Goal: Check status: Check status

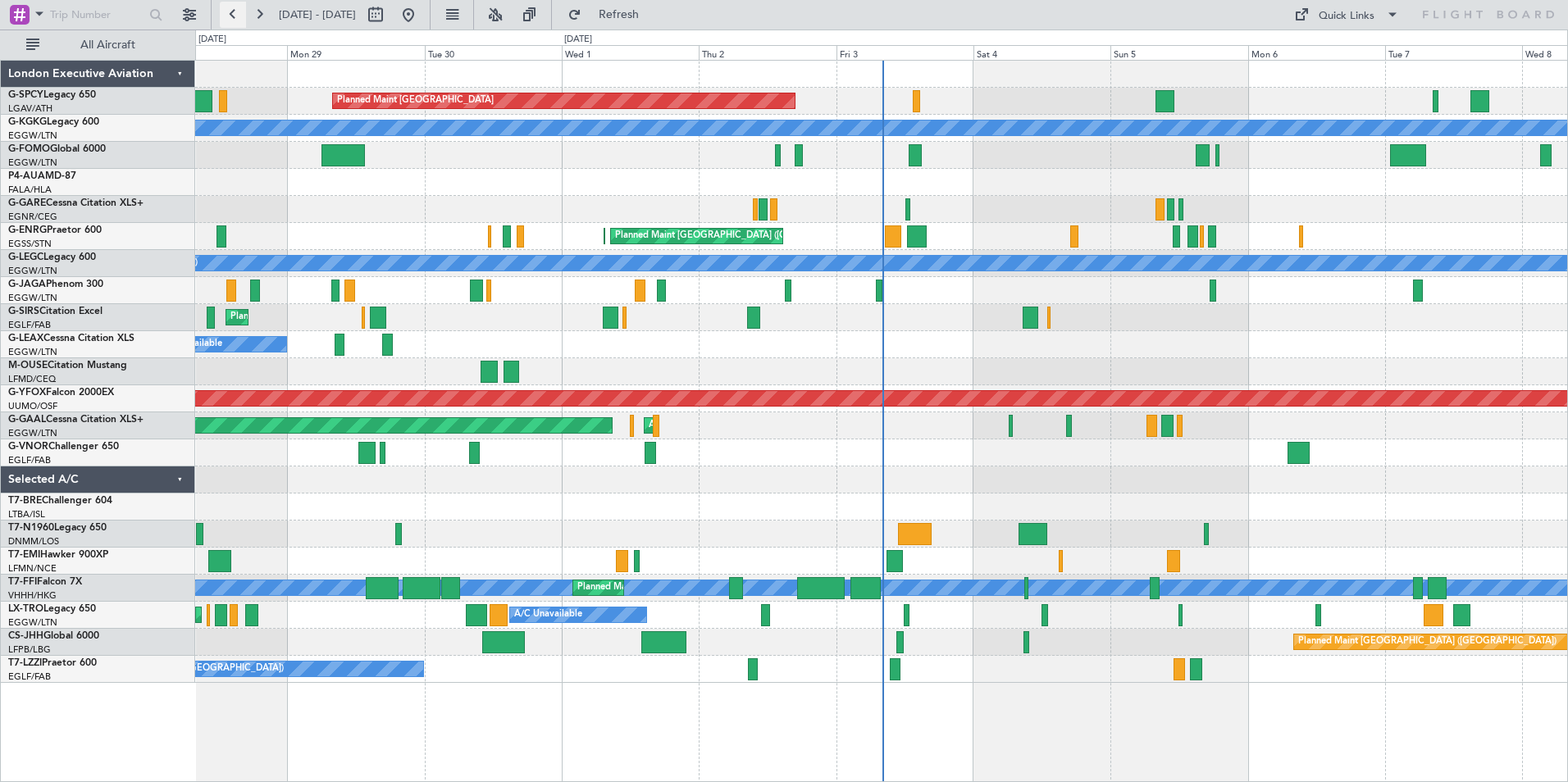
click at [233, 14] on button at bounding box center [233, 14] width 26 height 26
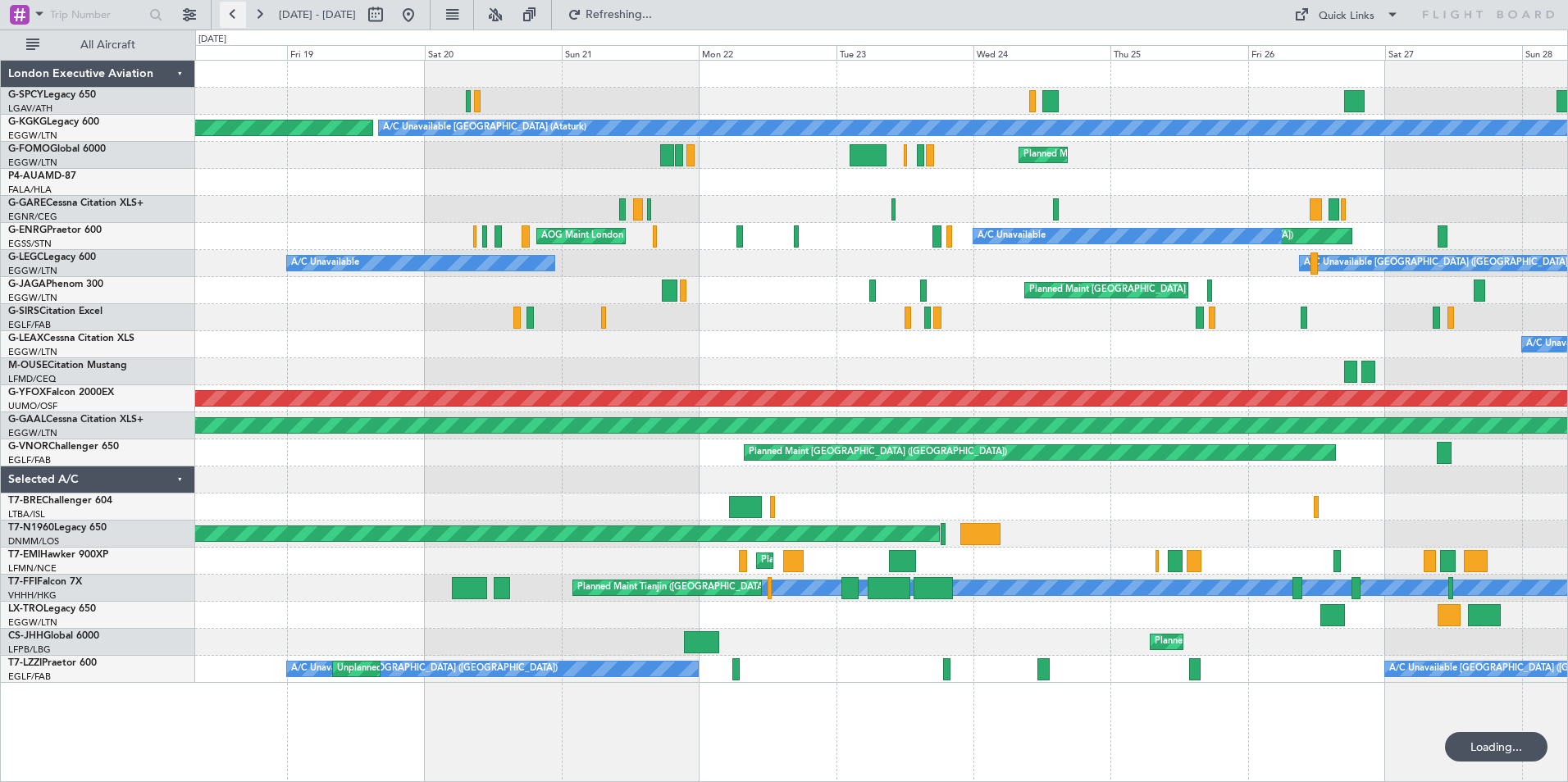
click at [233, 14] on button at bounding box center [233, 14] width 26 height 26
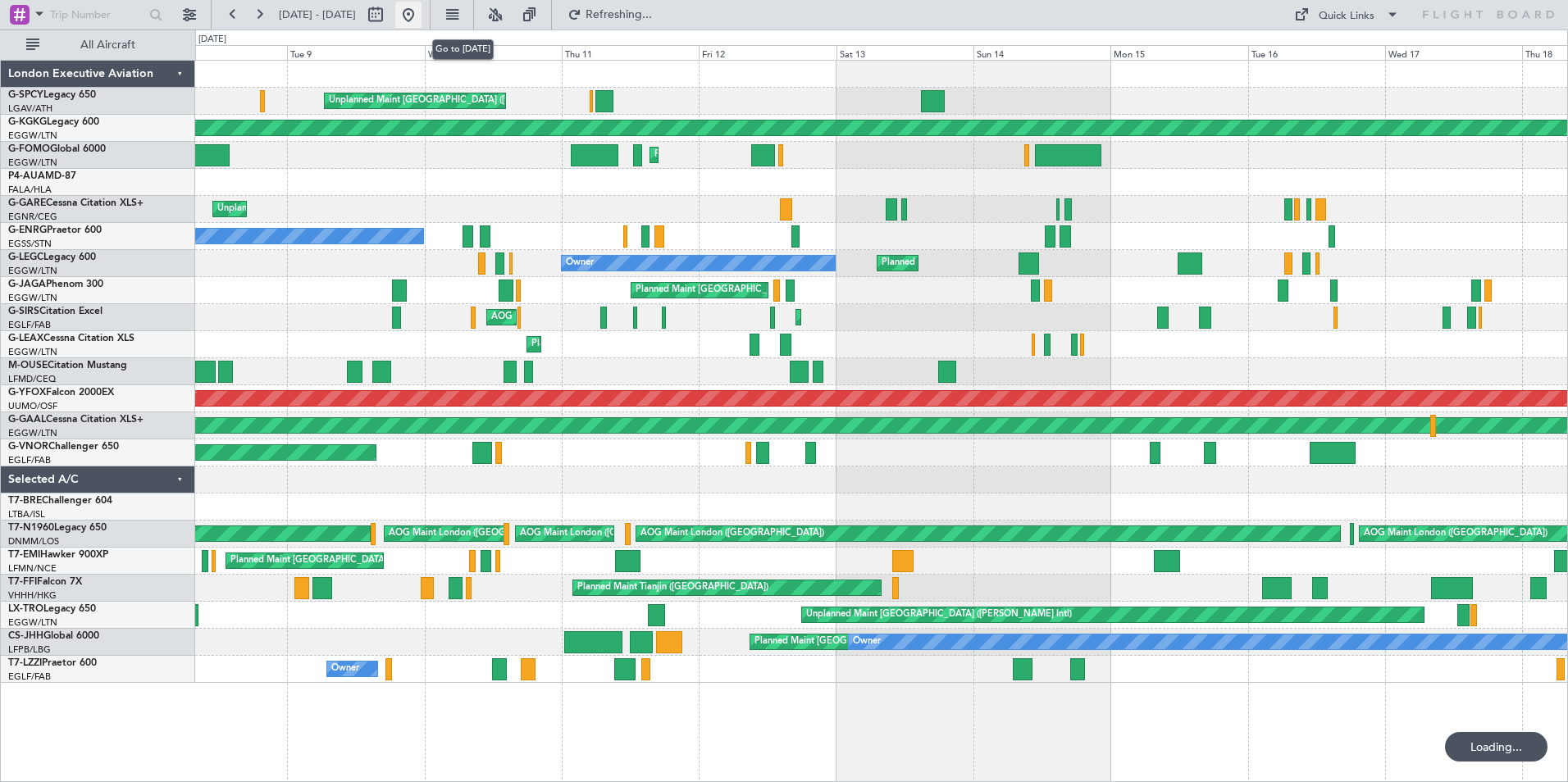
click at [422, 13] on button at bounding box center [407, 14] width 26 height 26
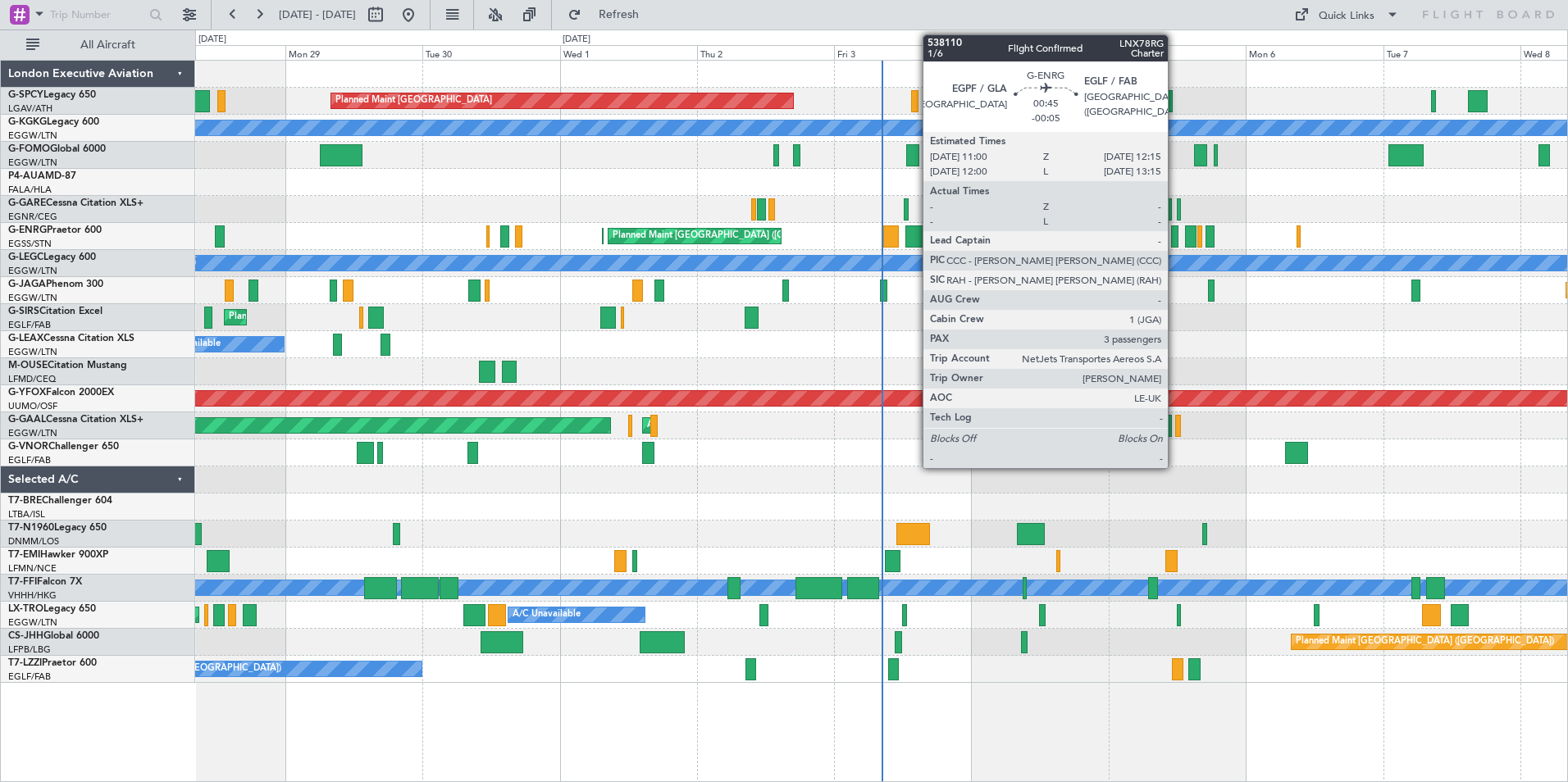
click at [1175, 237] on div at bounding box center [1175, 237] width 8 height 22
click at [1175, 237] on div at bounding box center [1175, 237] width 8 height 22
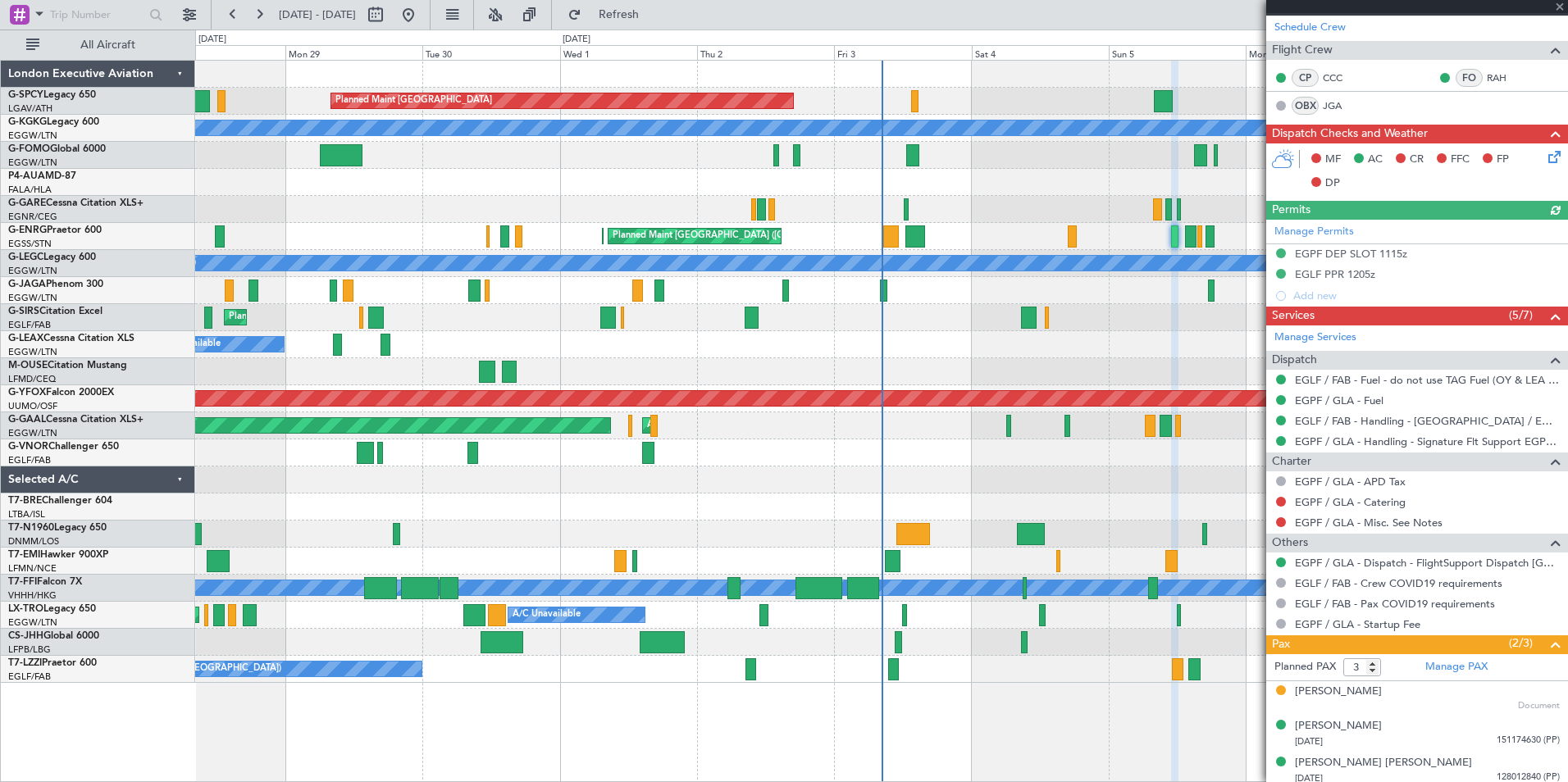
scroll to position [292, 0]
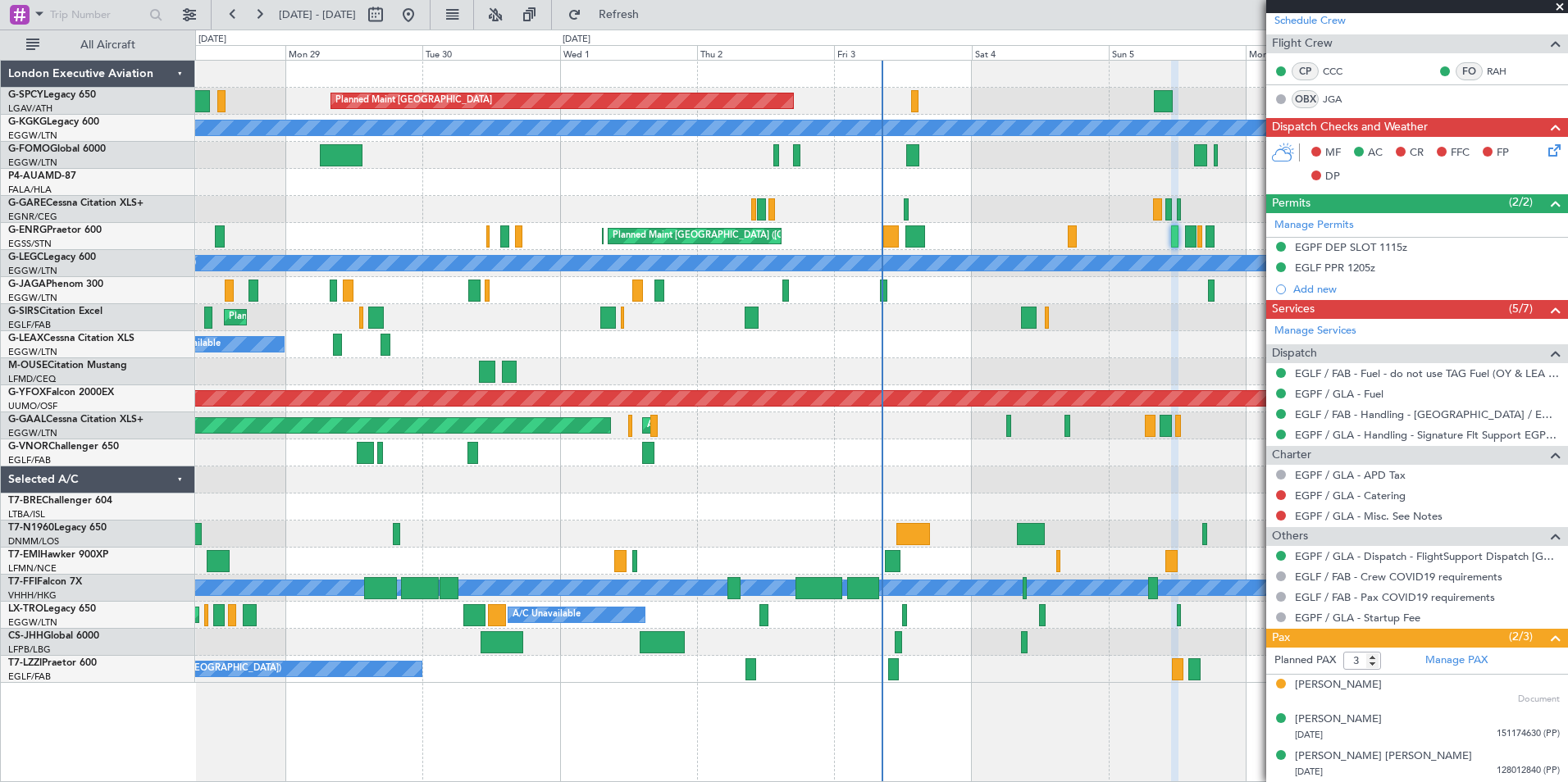
click at [1559, 3] on span at bounding box center [1559, 7] width 16 height 14
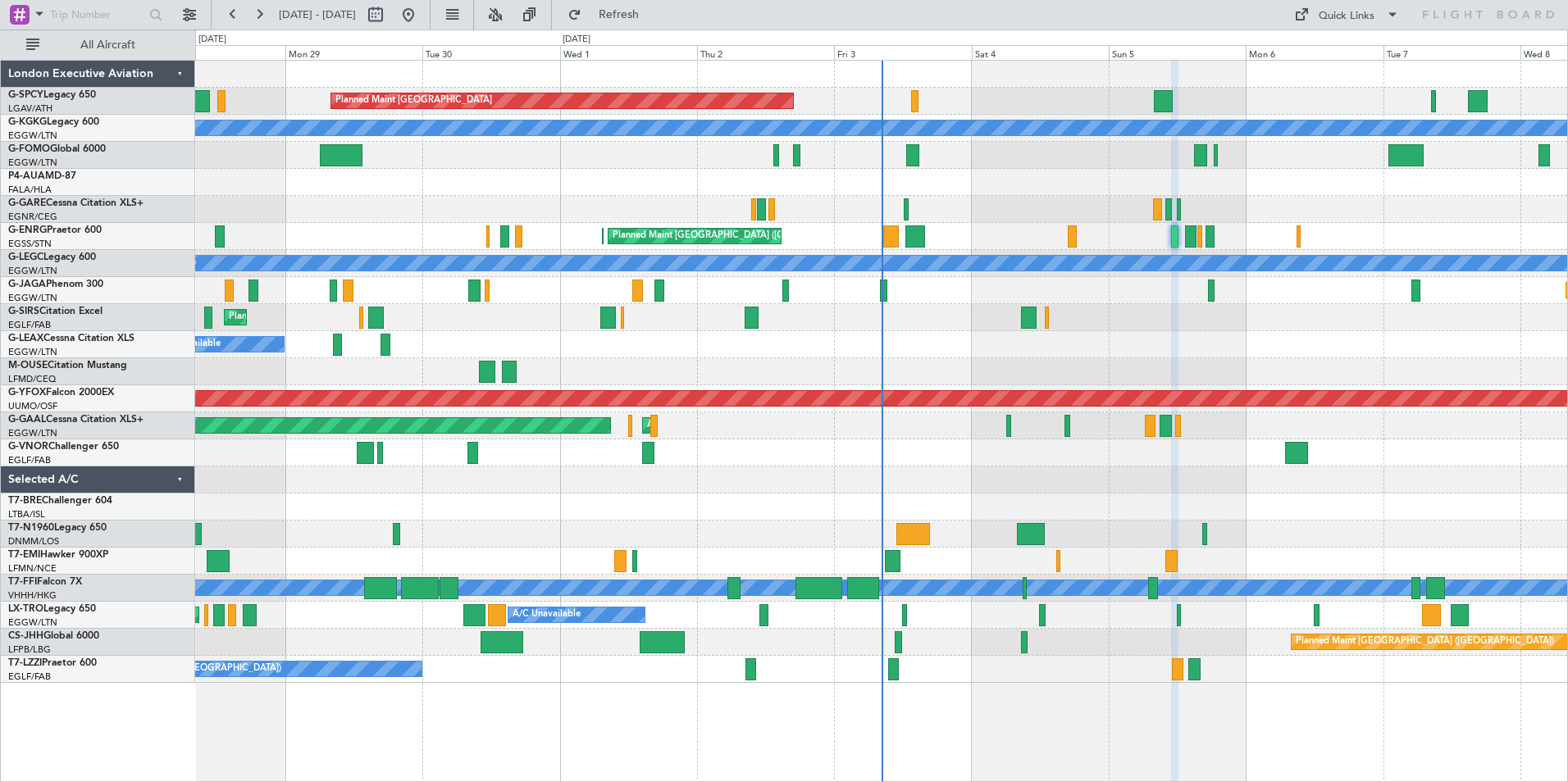
type input "0"
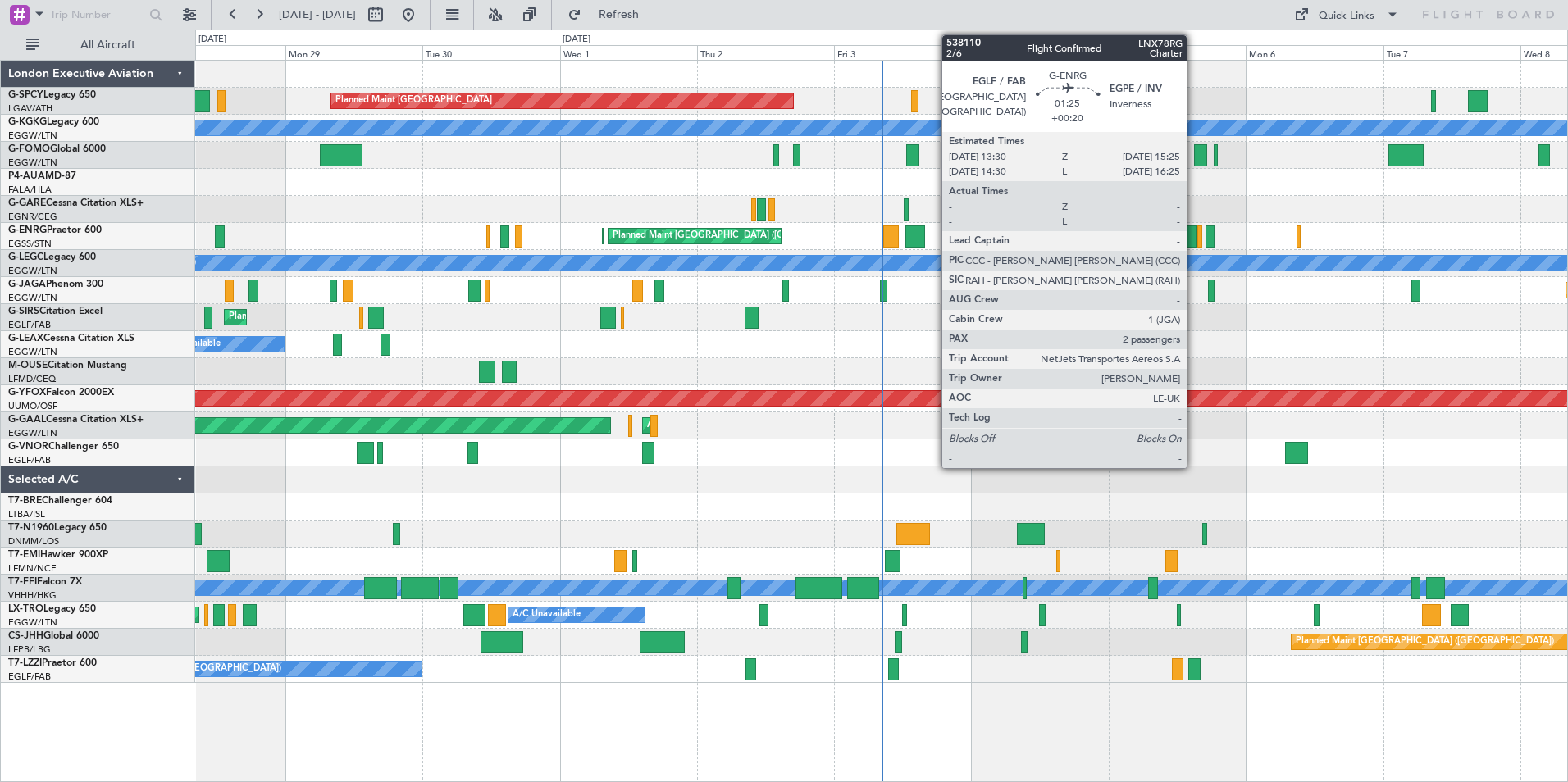
click at [1194, 242] on div at bounding box center [1190, 237] width 12 height 22
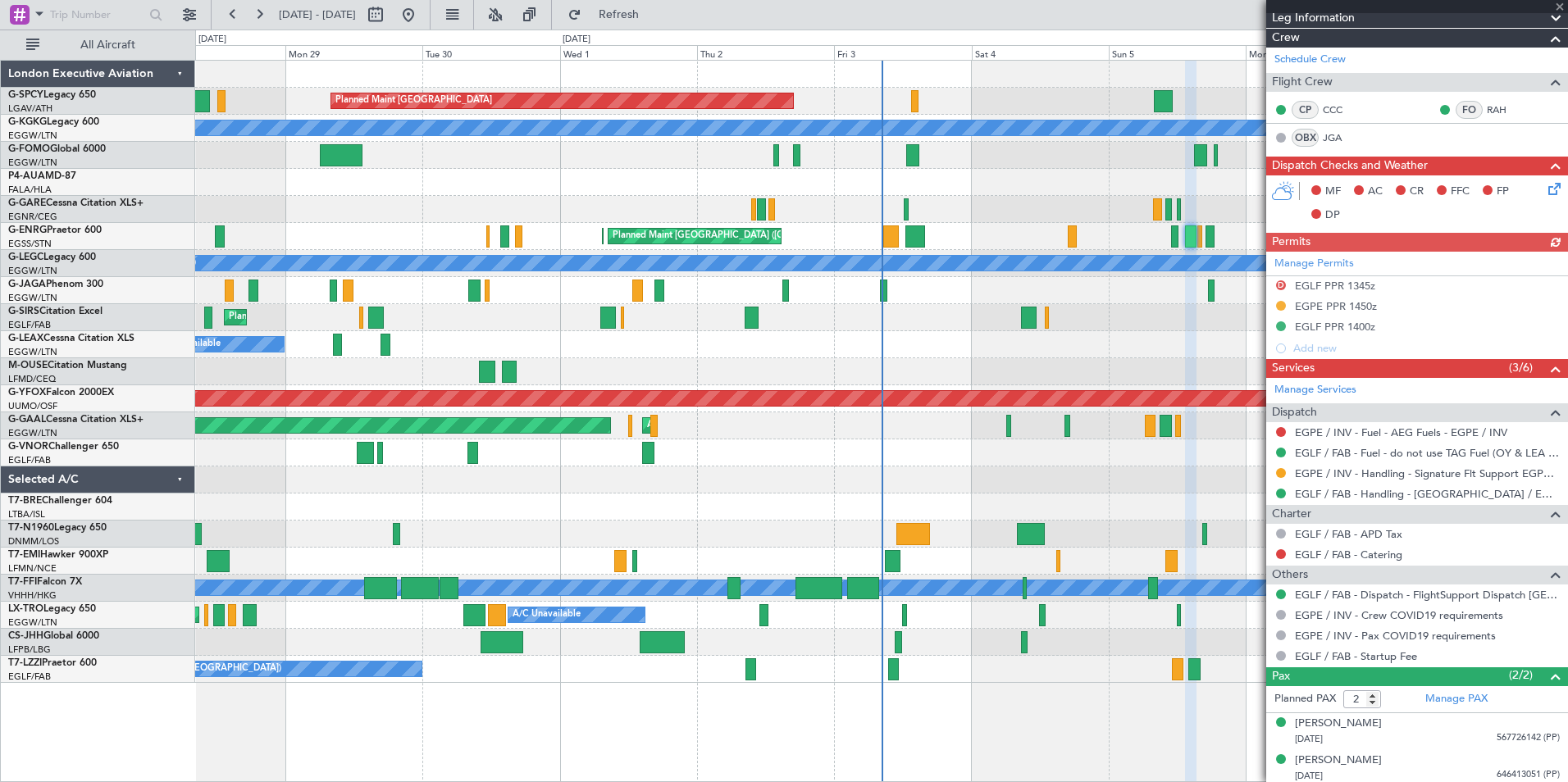
scroll to position [237, 0]
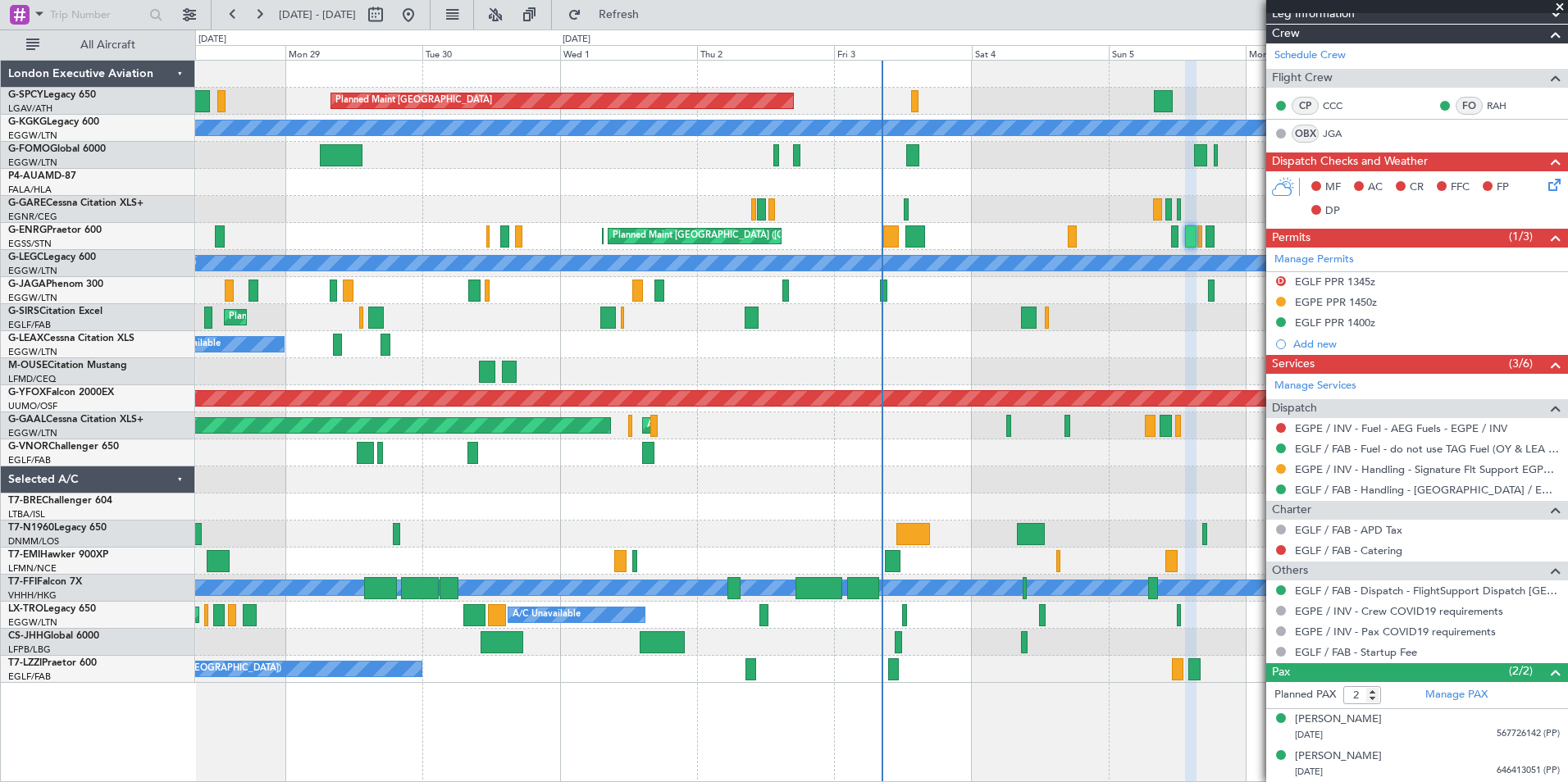
click at [1557, 6] on span at bounding box center [1559, 7] width 16 height 14
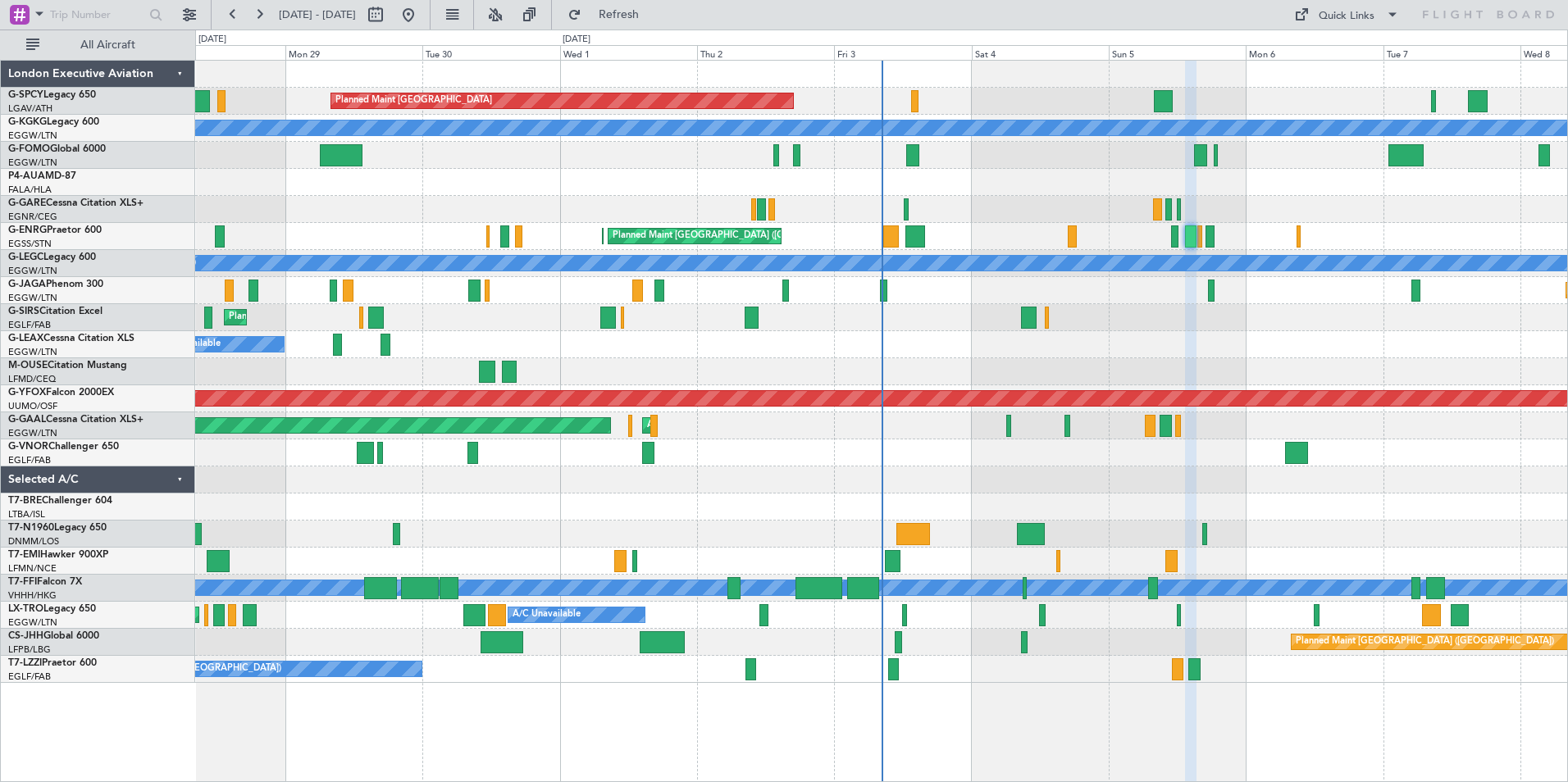
type input "0"
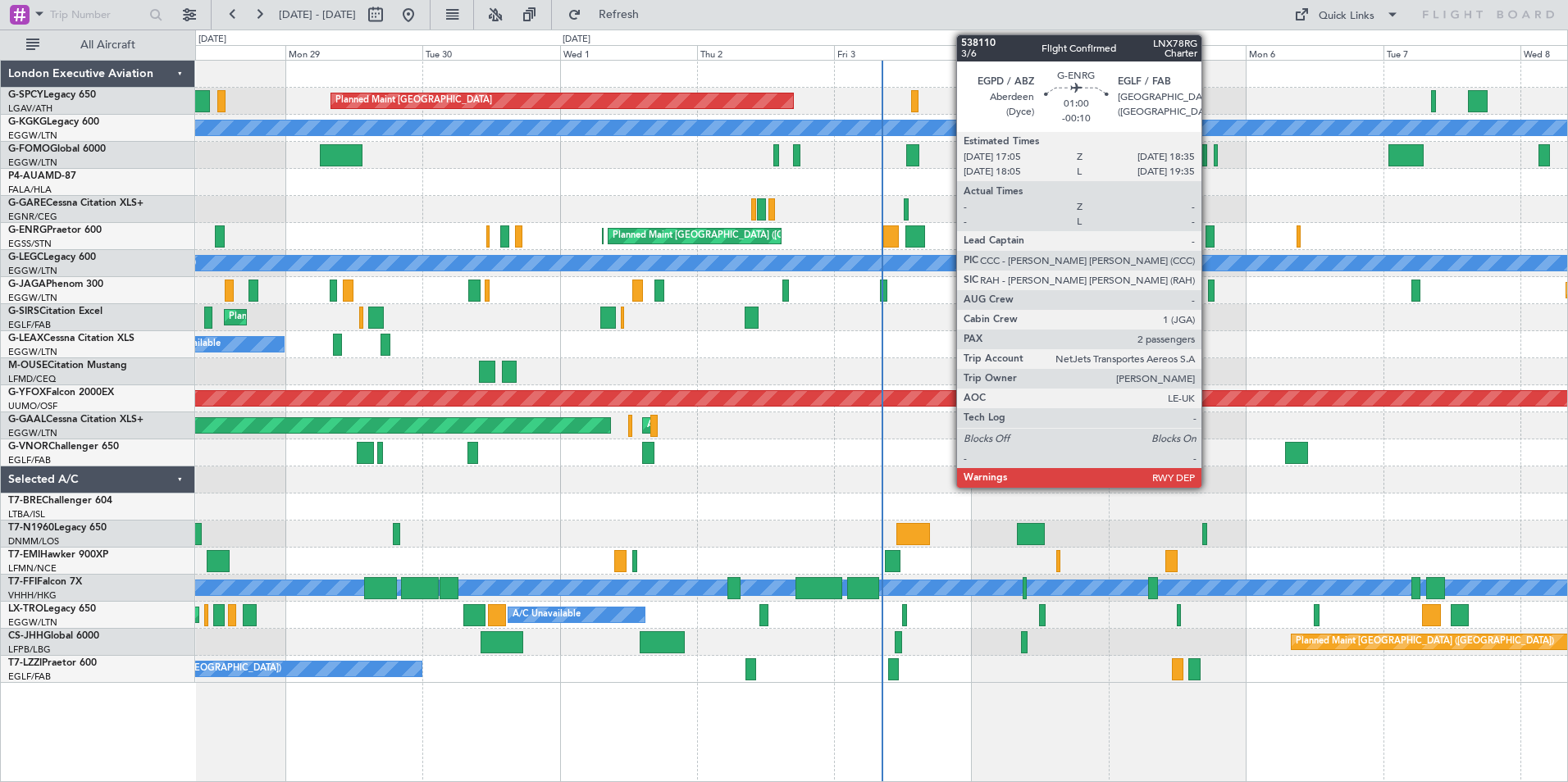
click at [1209, 234] on div at bounding box center [1210, 237] width 9 height 22
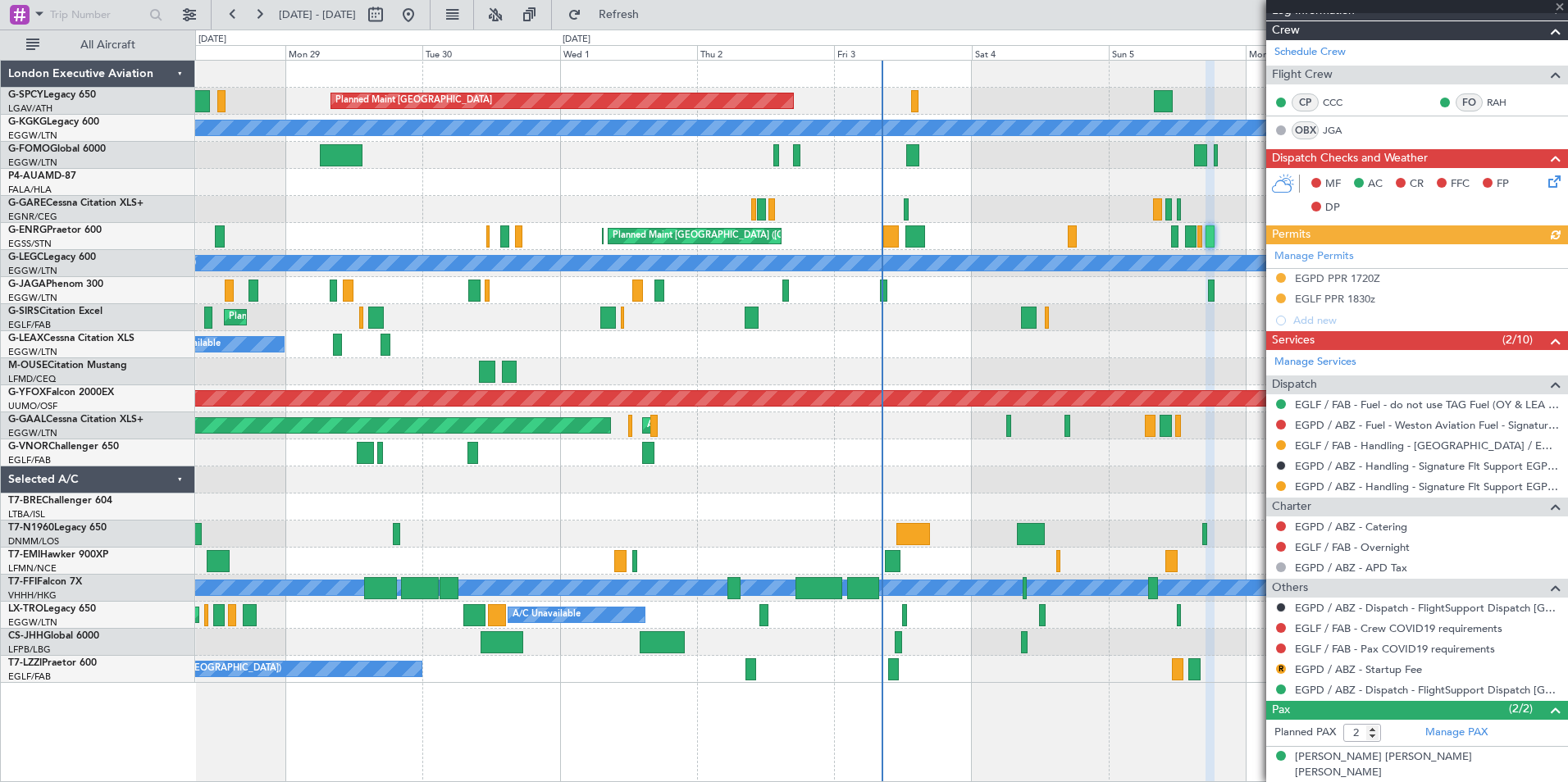
scroll to position [278, 0]
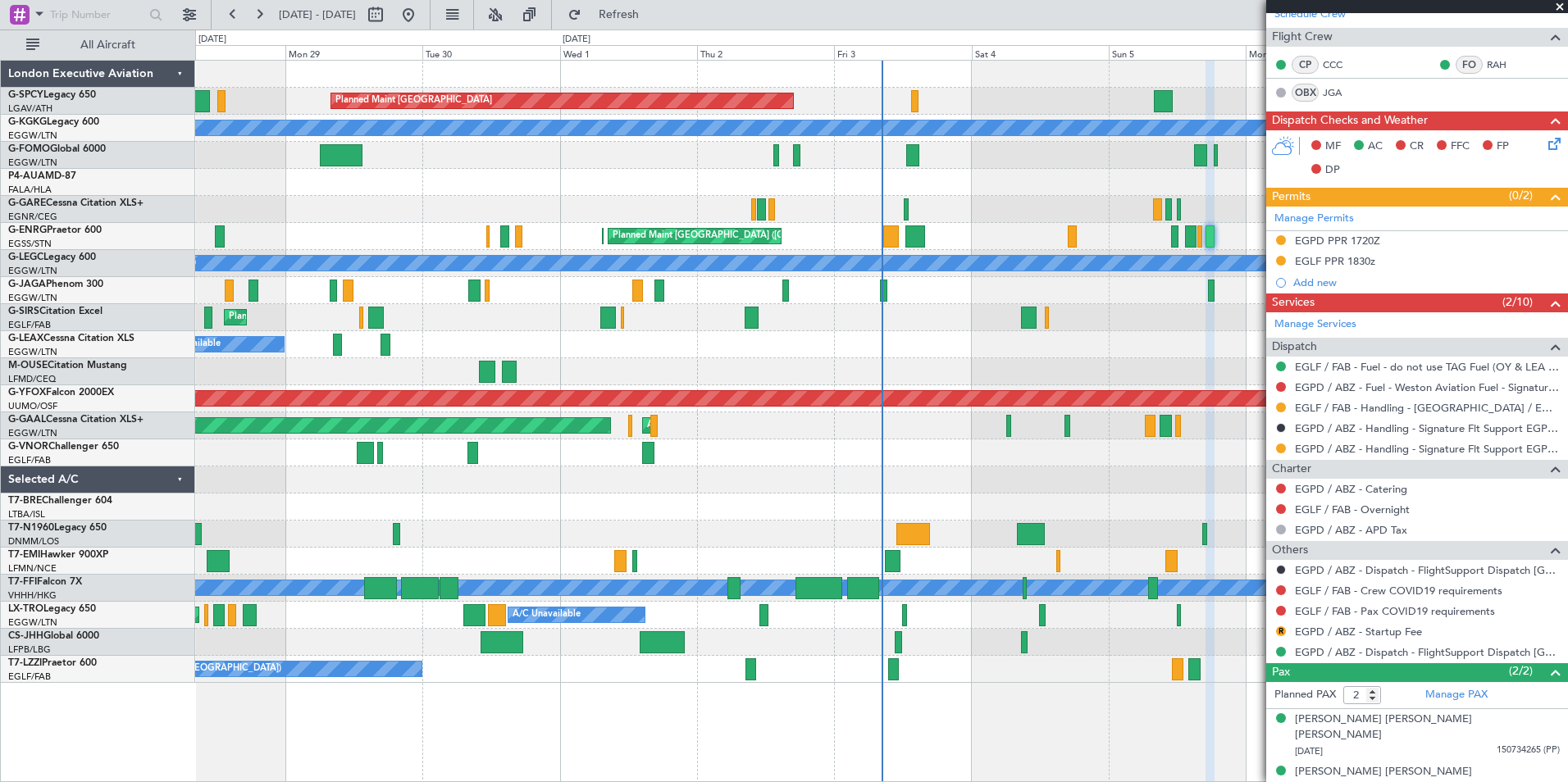
click at [1560, 4] on span at bounding box center [1559, 7] width 16 height 14
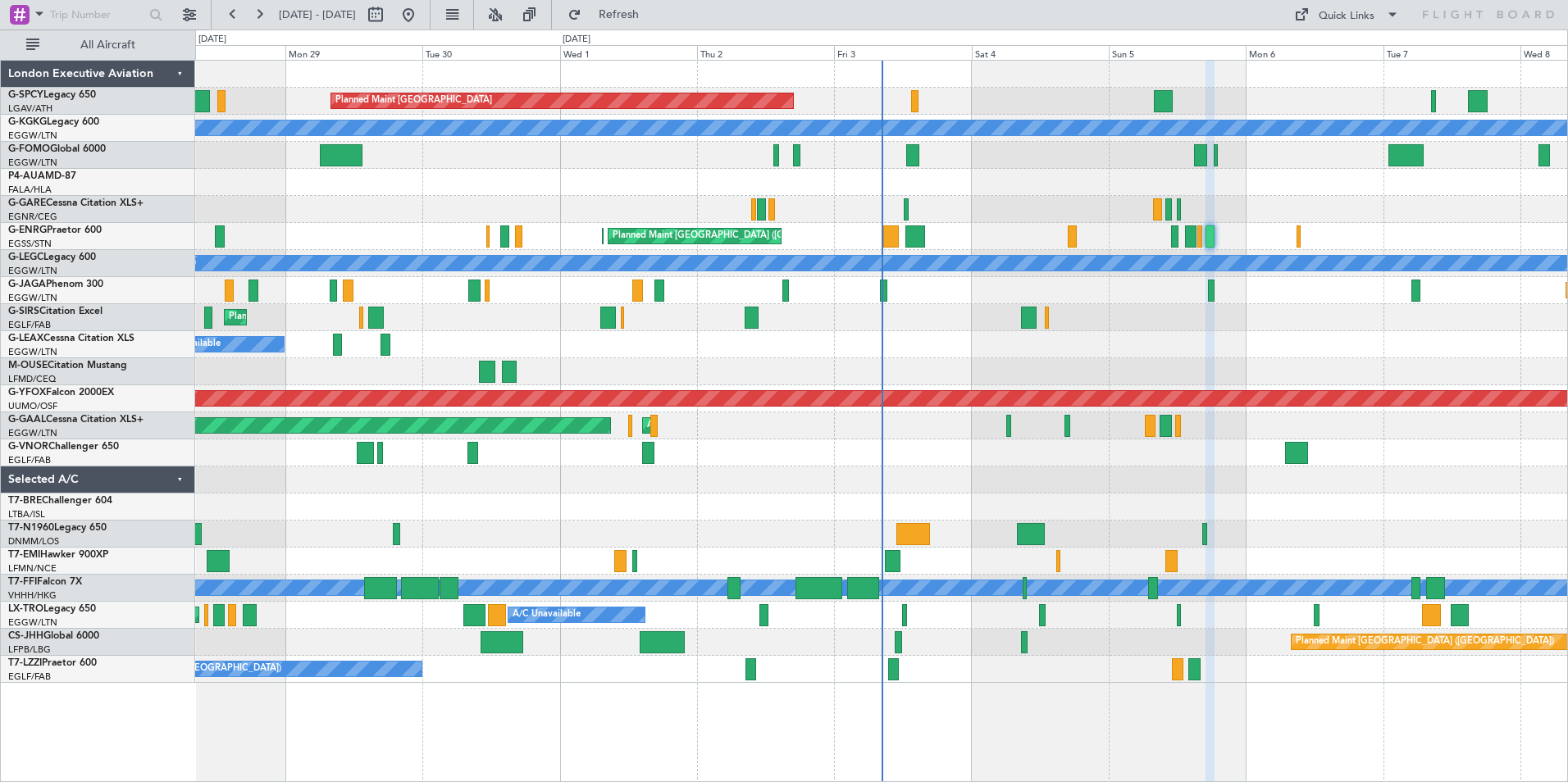
type input "0"
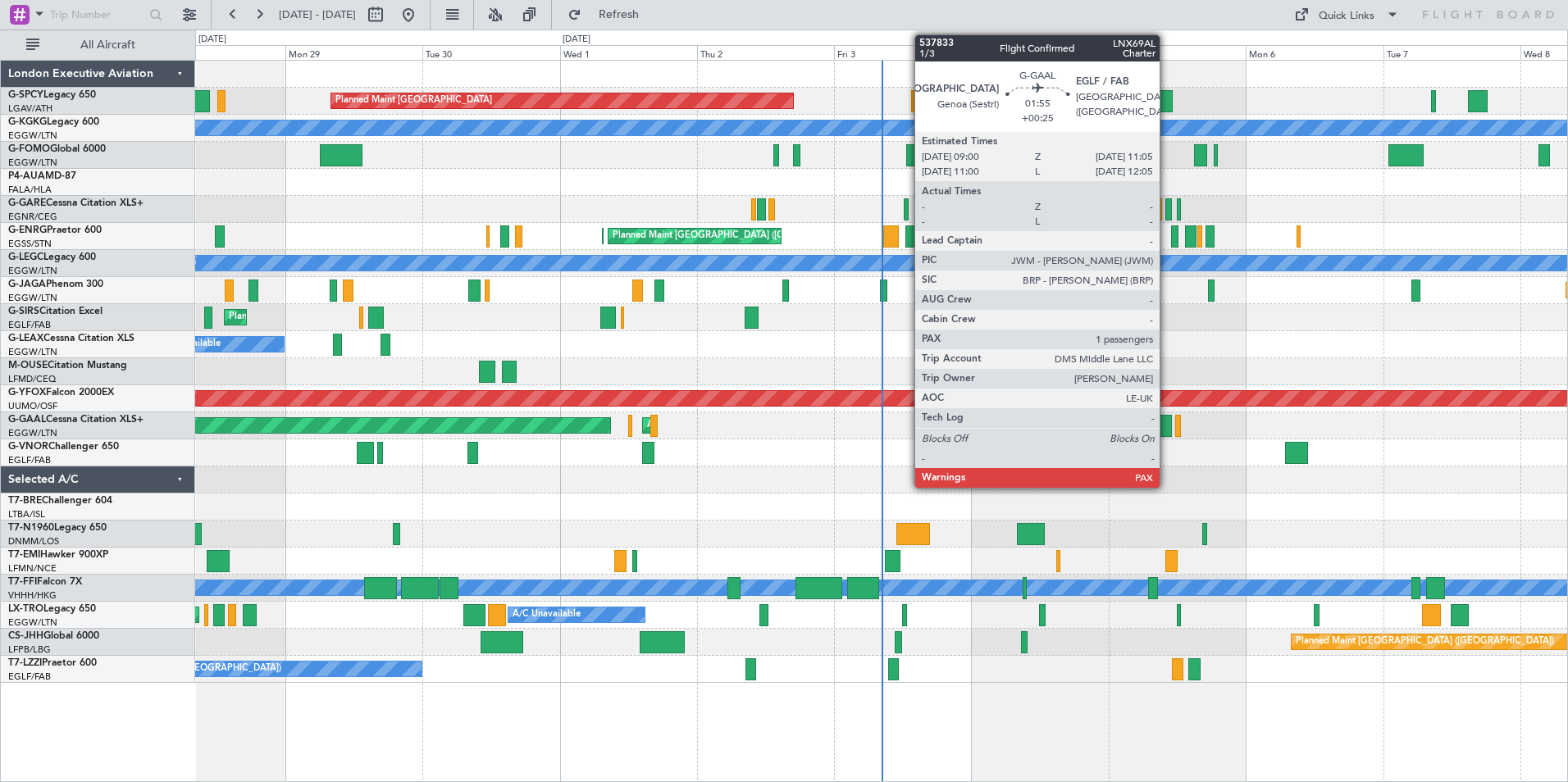
click at [1167, 428] on div at bounding box center [1165, 426] width 13 height 22
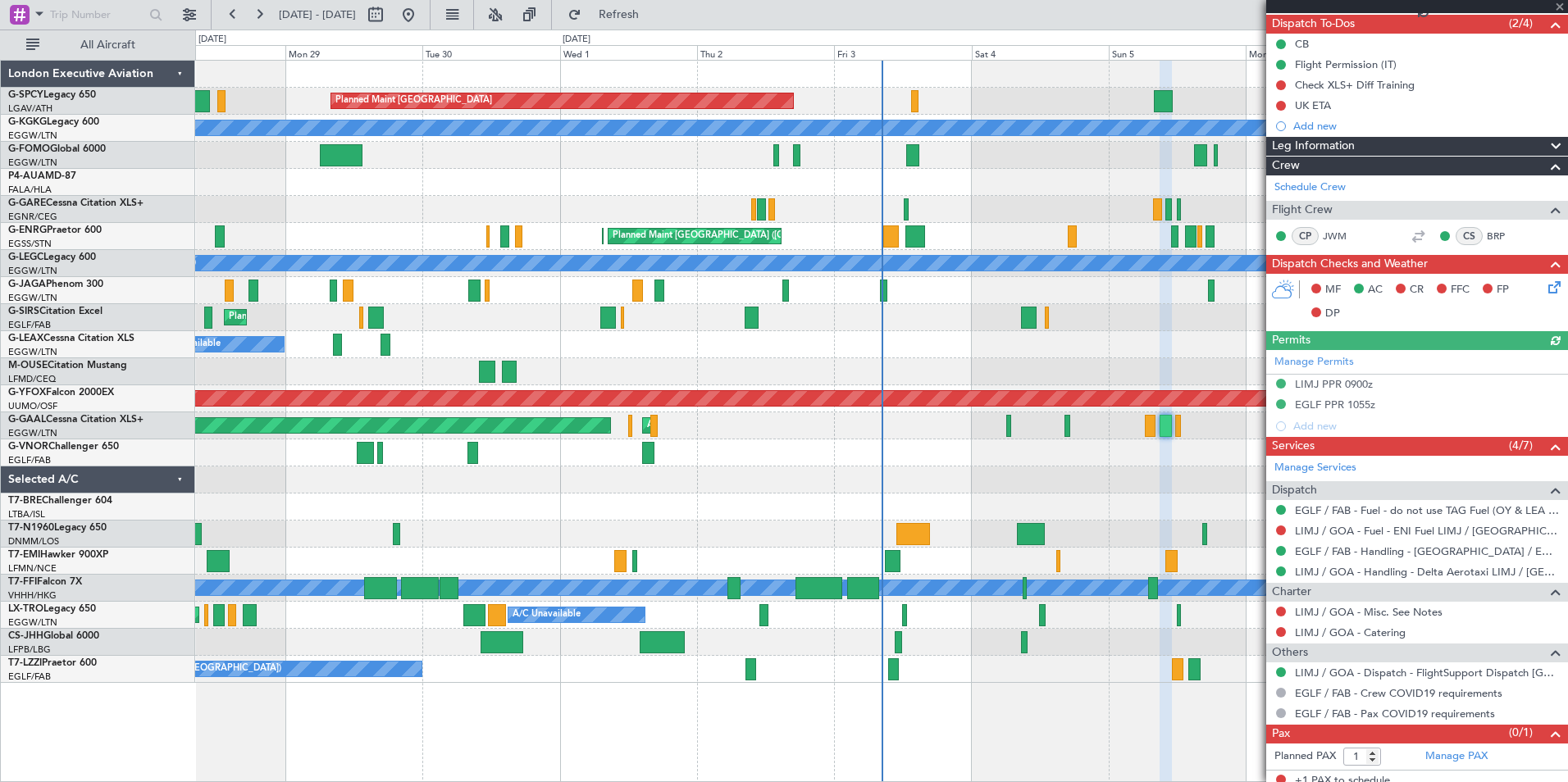
scroll to position [154, 0]
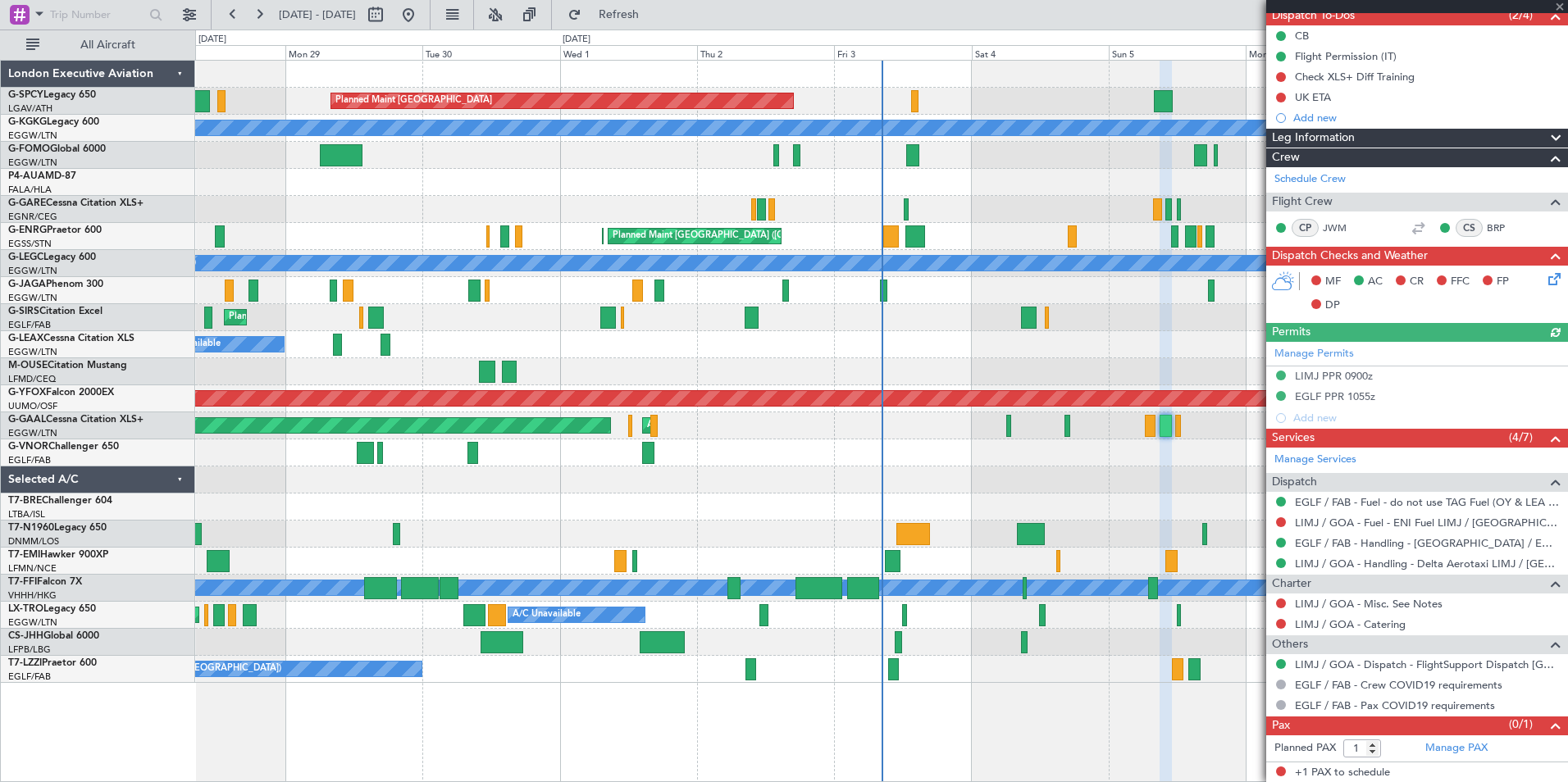
click at [1558, 7] on div at bounding box center [1416, 7] width 302 height 14
click at [1559, 6] on span at bounding box center [1559, 7] width 16 height 14
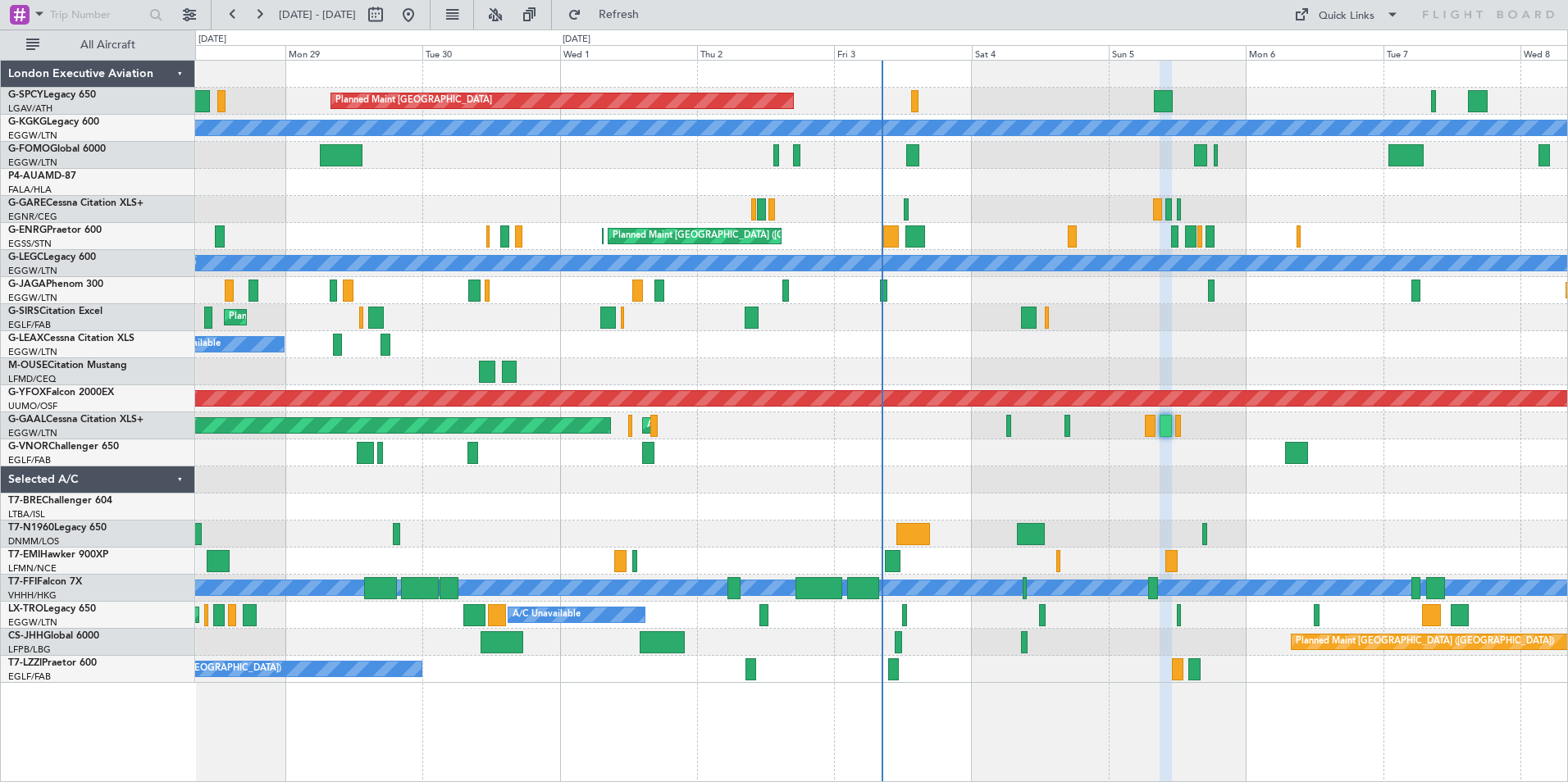
type input "0"
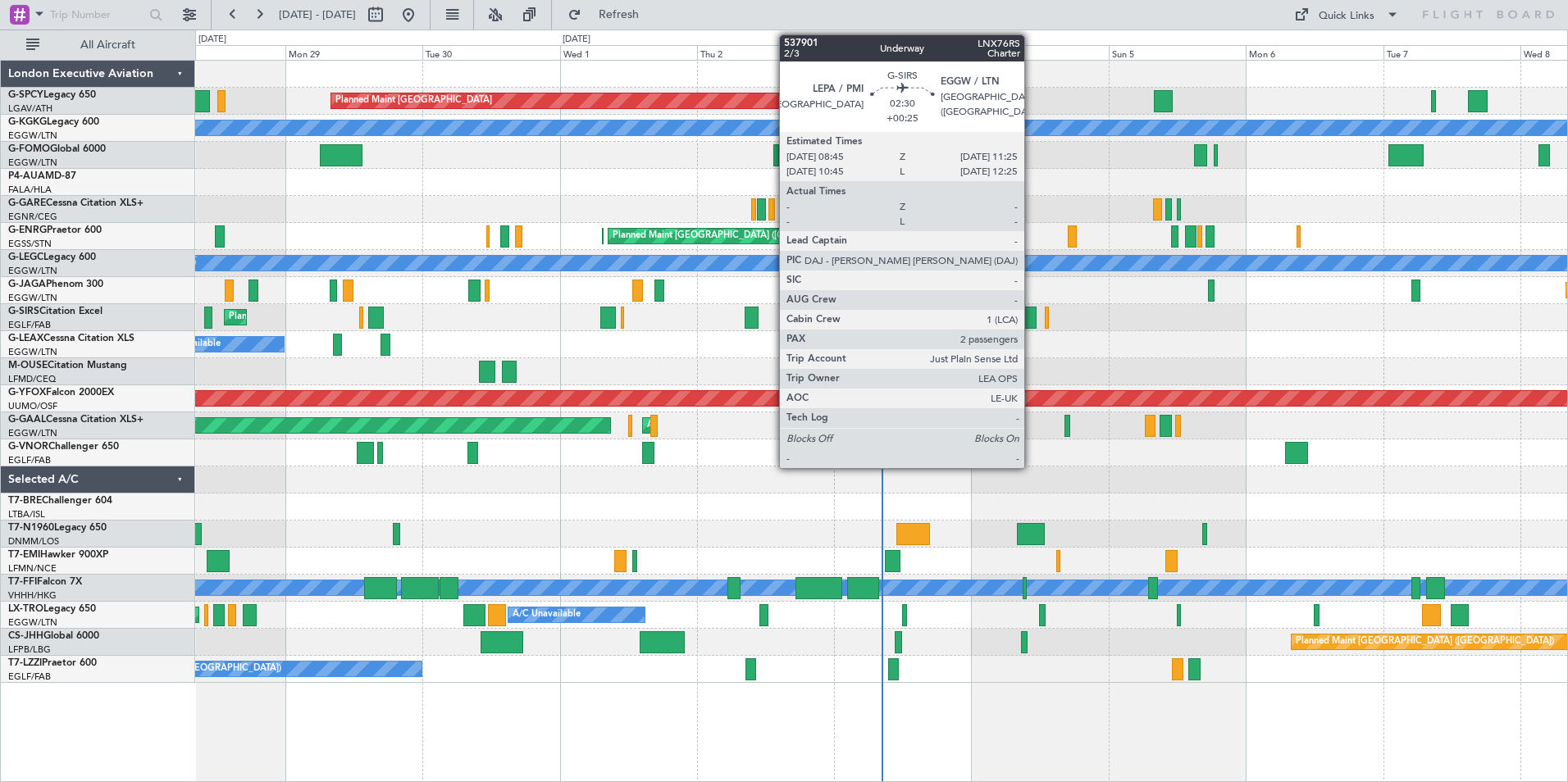
click at [1031, 316] on div at bounding box center [1028, 318] width 15 height 22
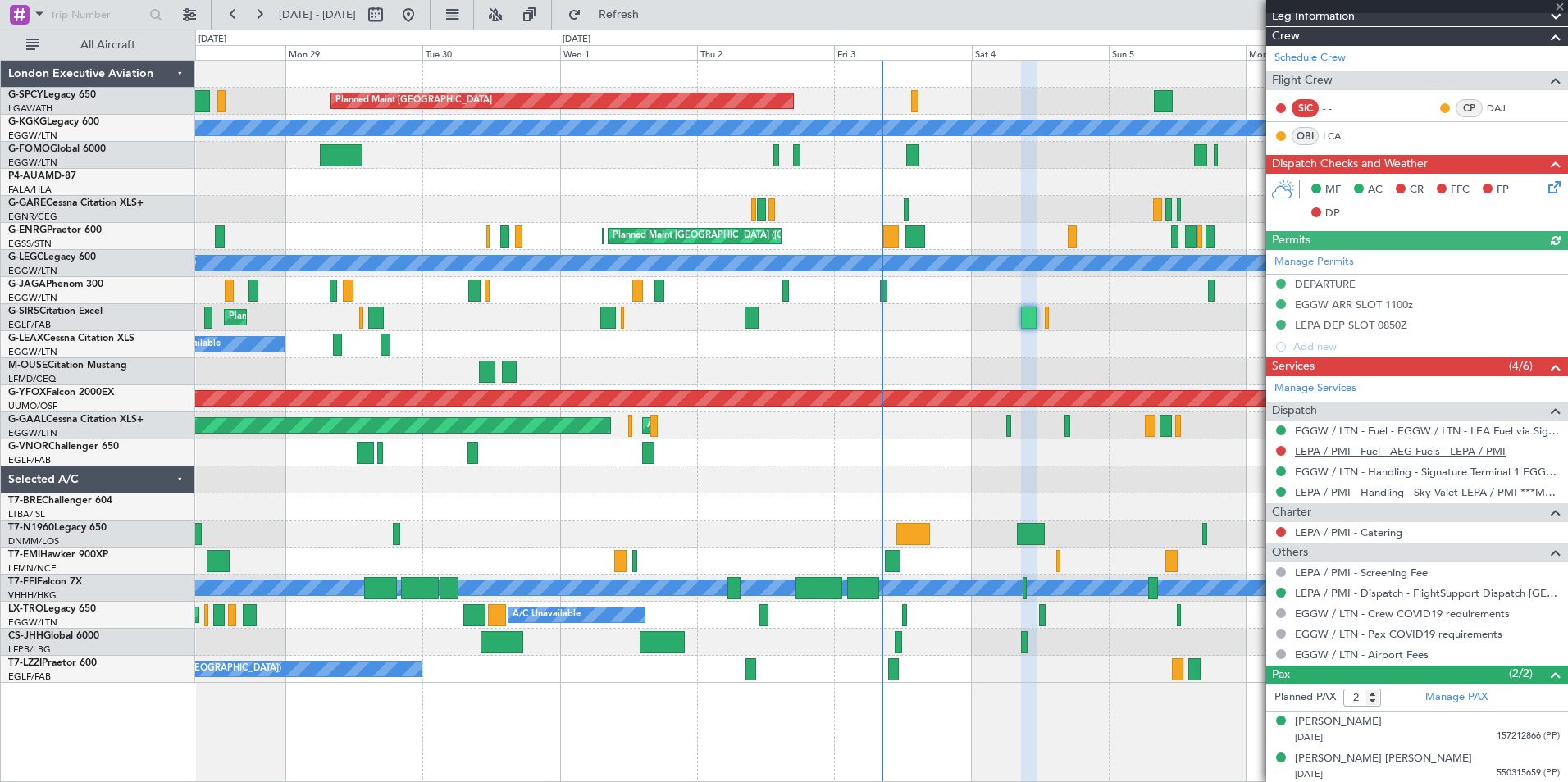
scroll to position [258, 0]
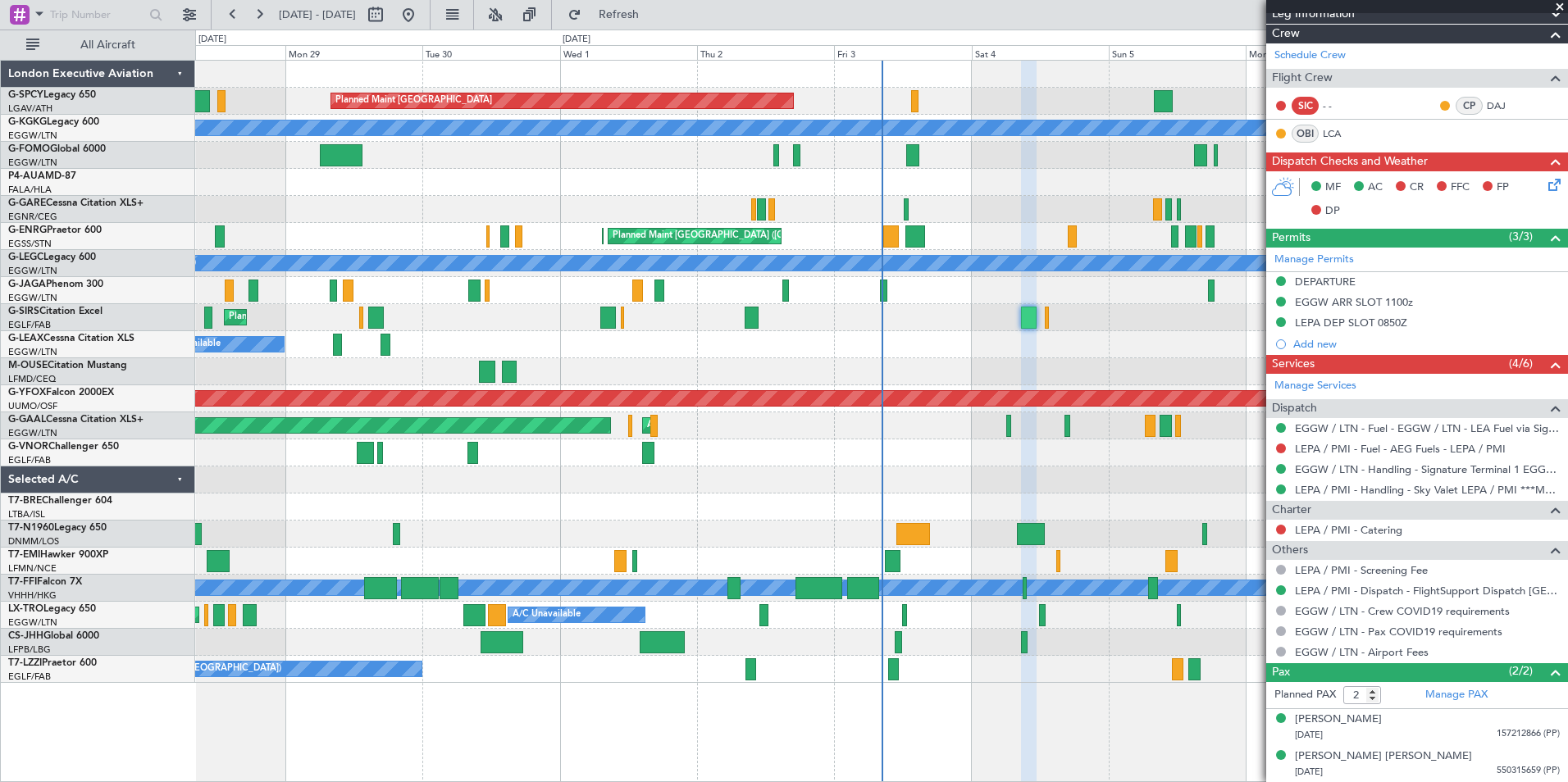
click at [1559, 4] on span at bounding box center [1559, 7] width 16 height 14
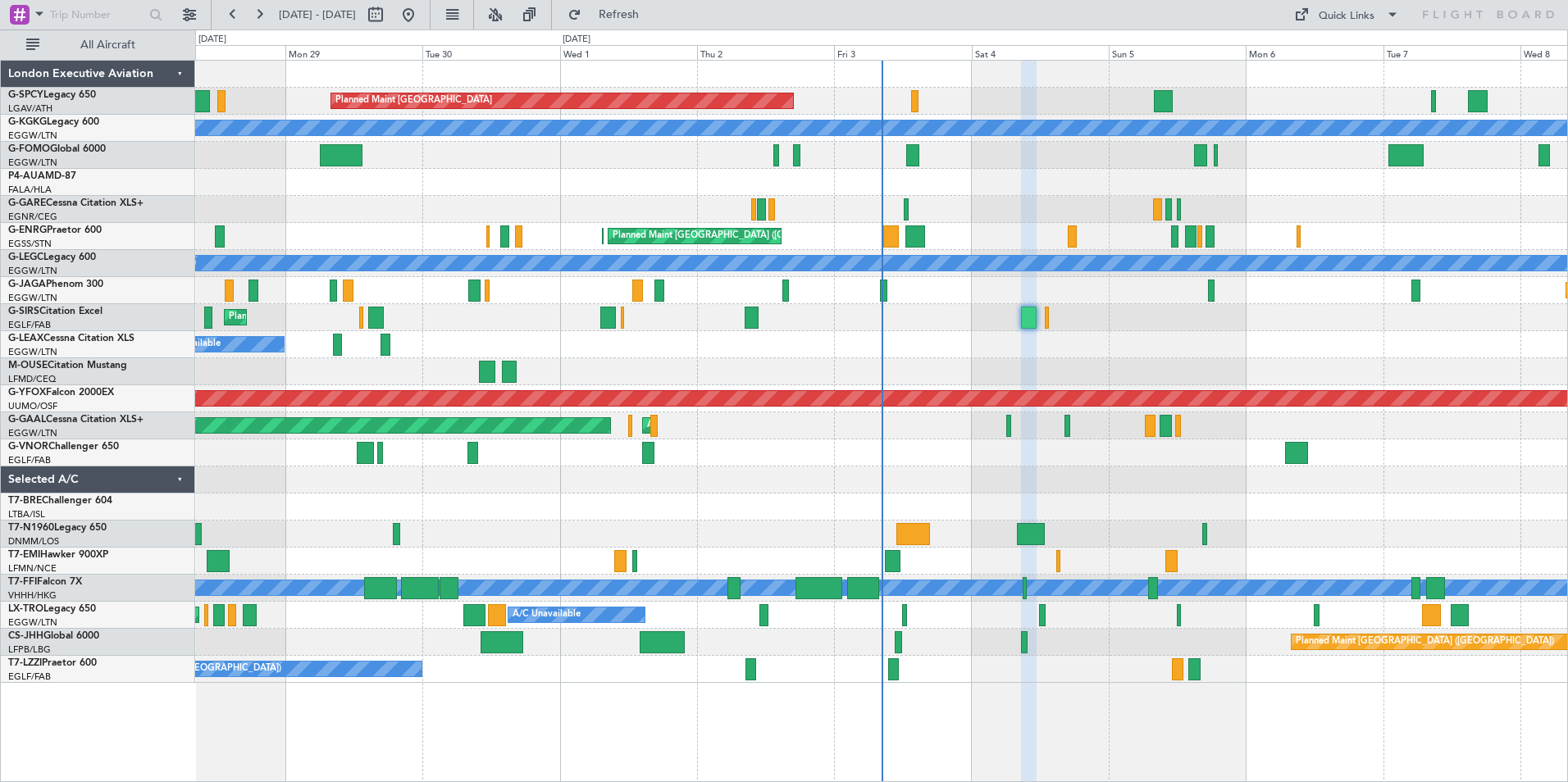
type input "0"
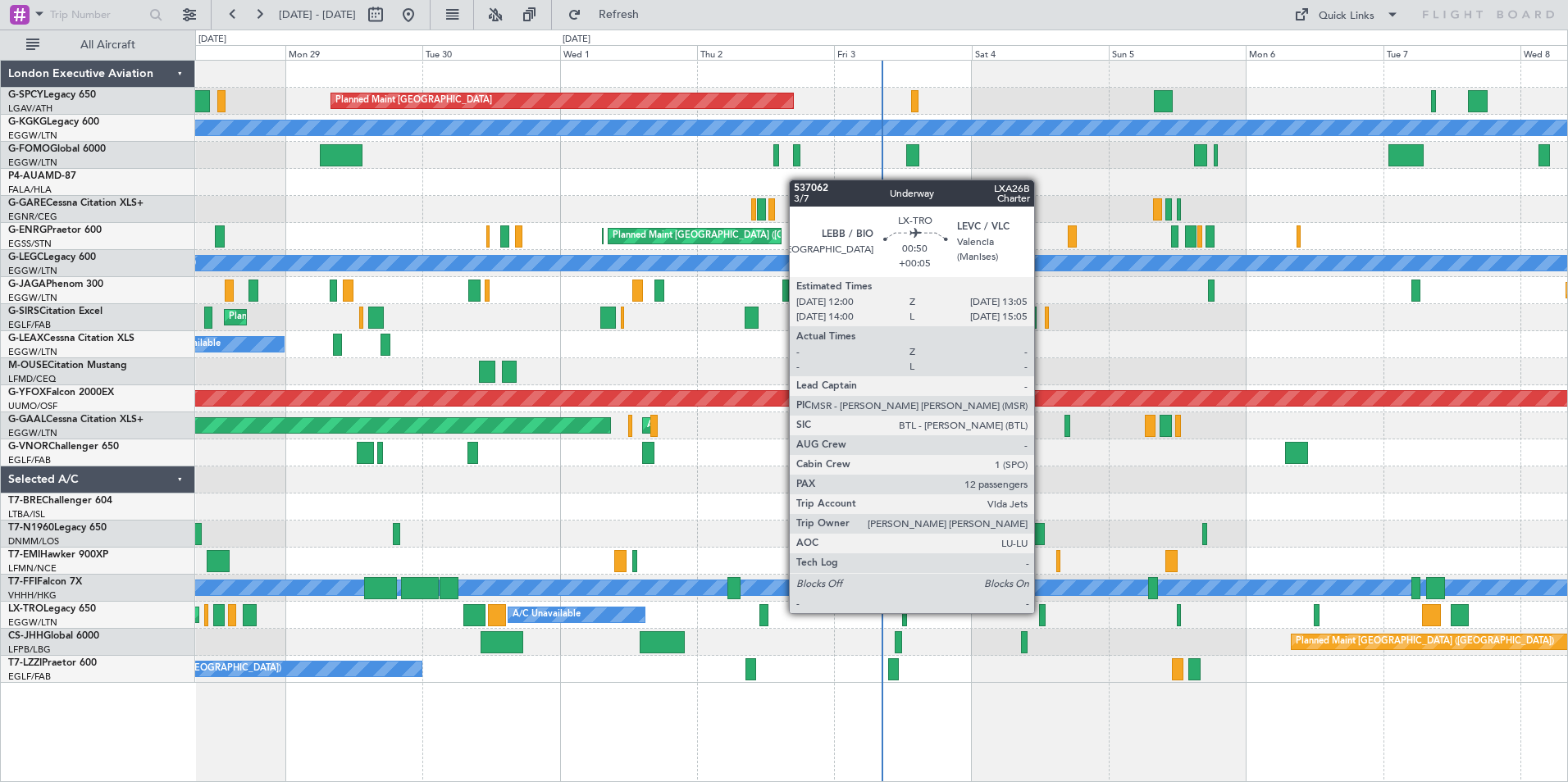
click at [1041, 612] on div at bounding box center [1042, 615] width 7 height 22
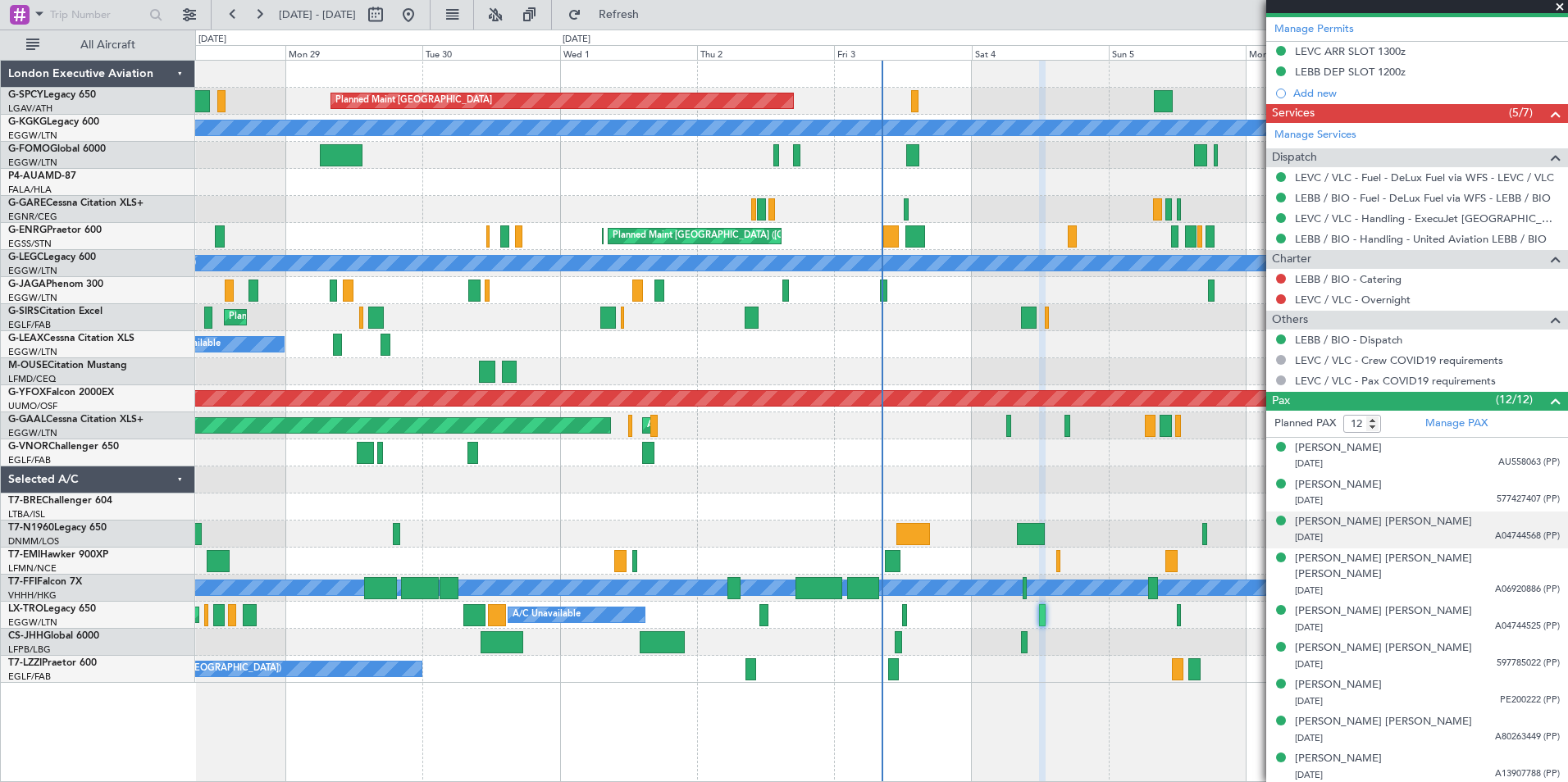
scroll to position [590, 0]
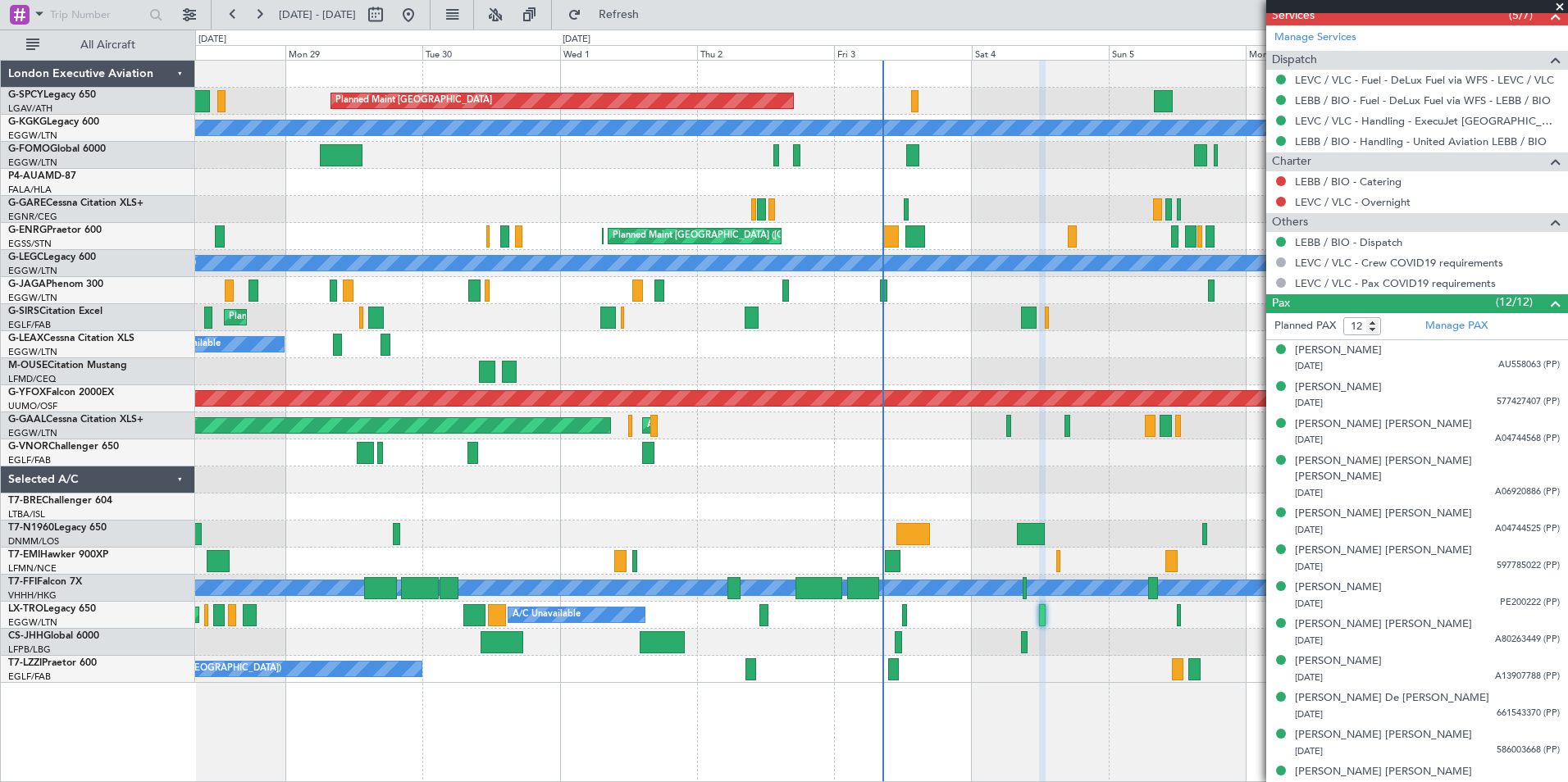
click at [1563, 3] on span at bounding box center [1559, 7] width 16 height 14
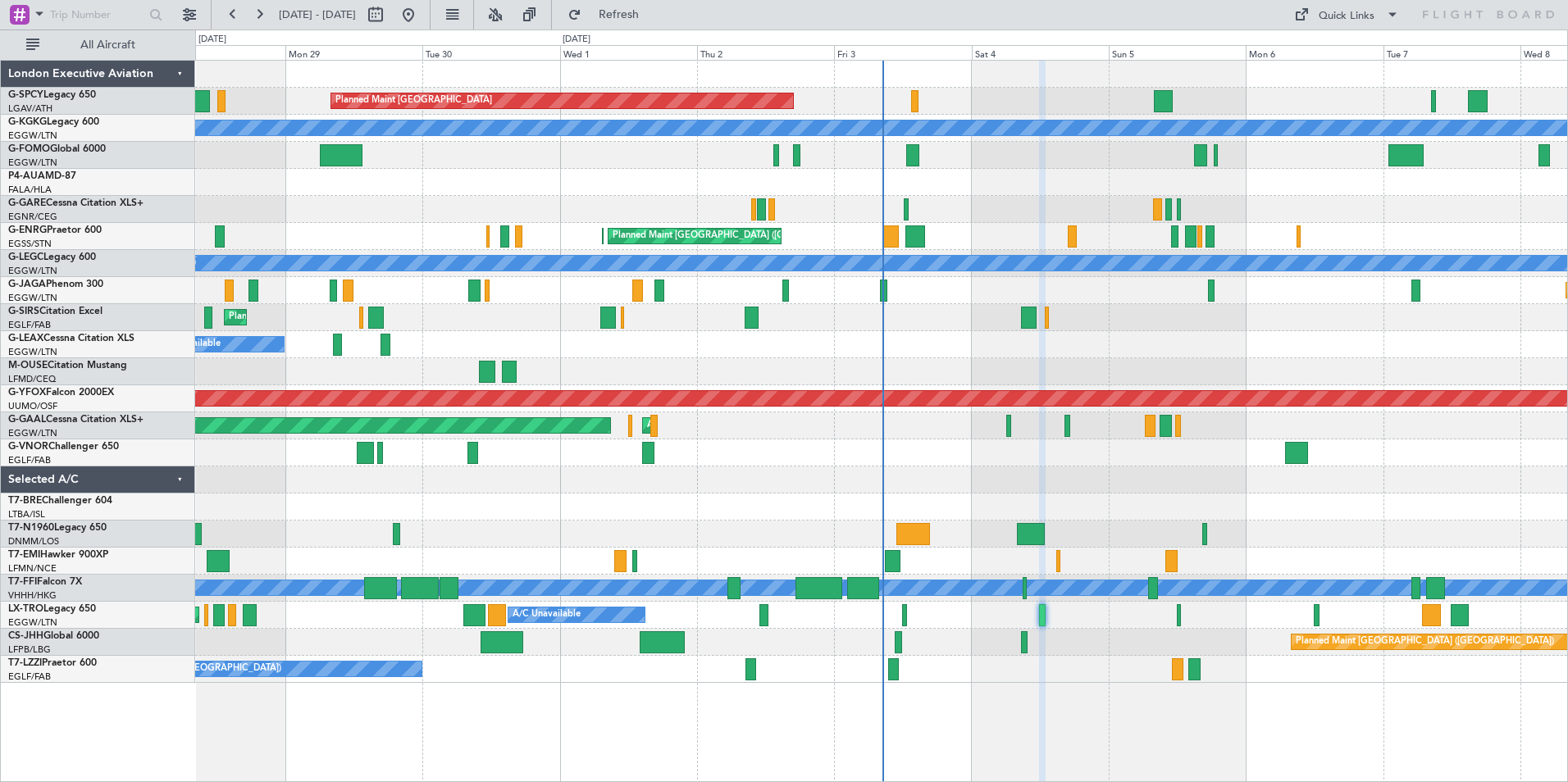
type input "0"
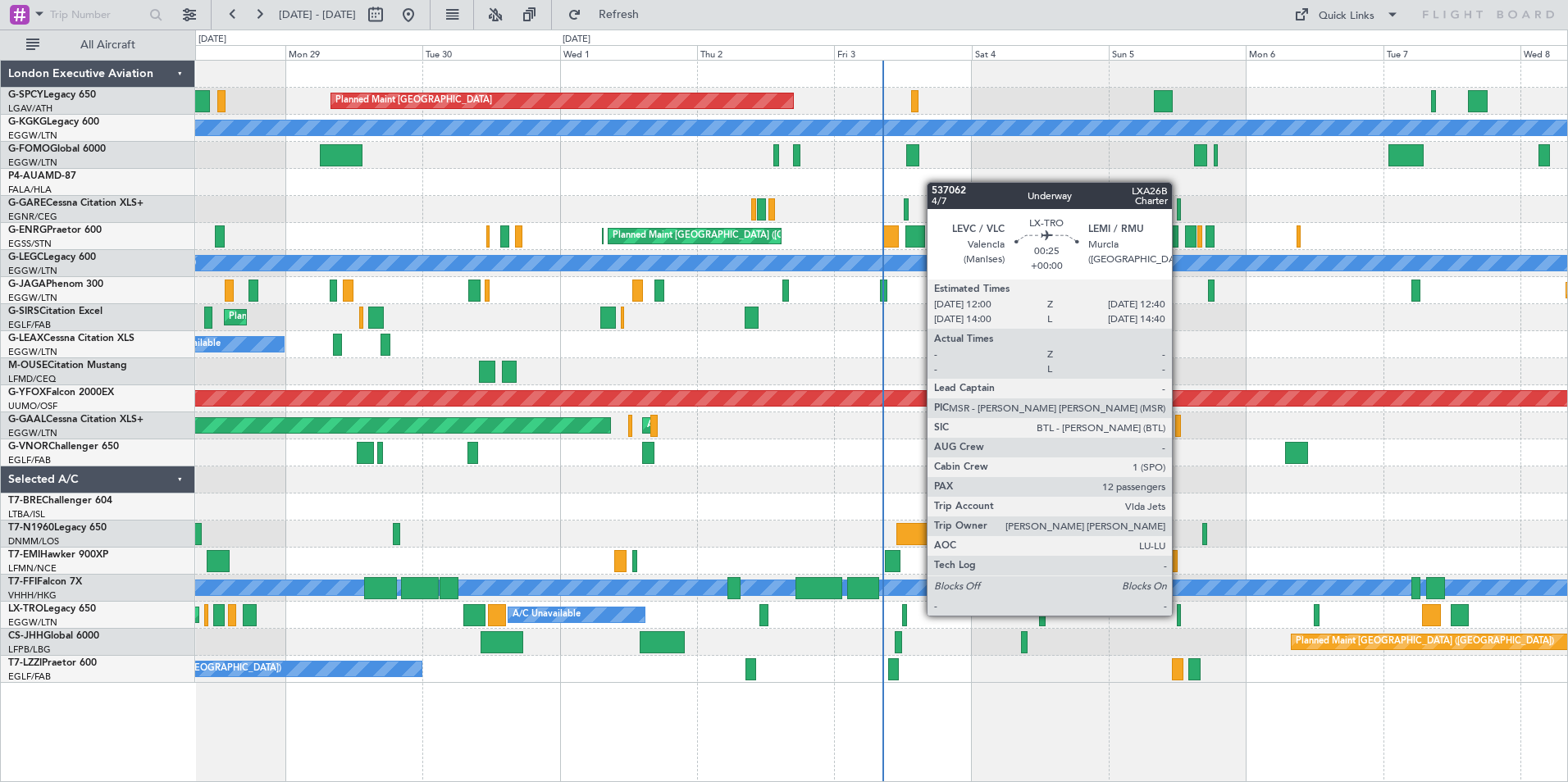
click at [1179, 614] on div at bounding box center [1179, 615] width 4 height 22
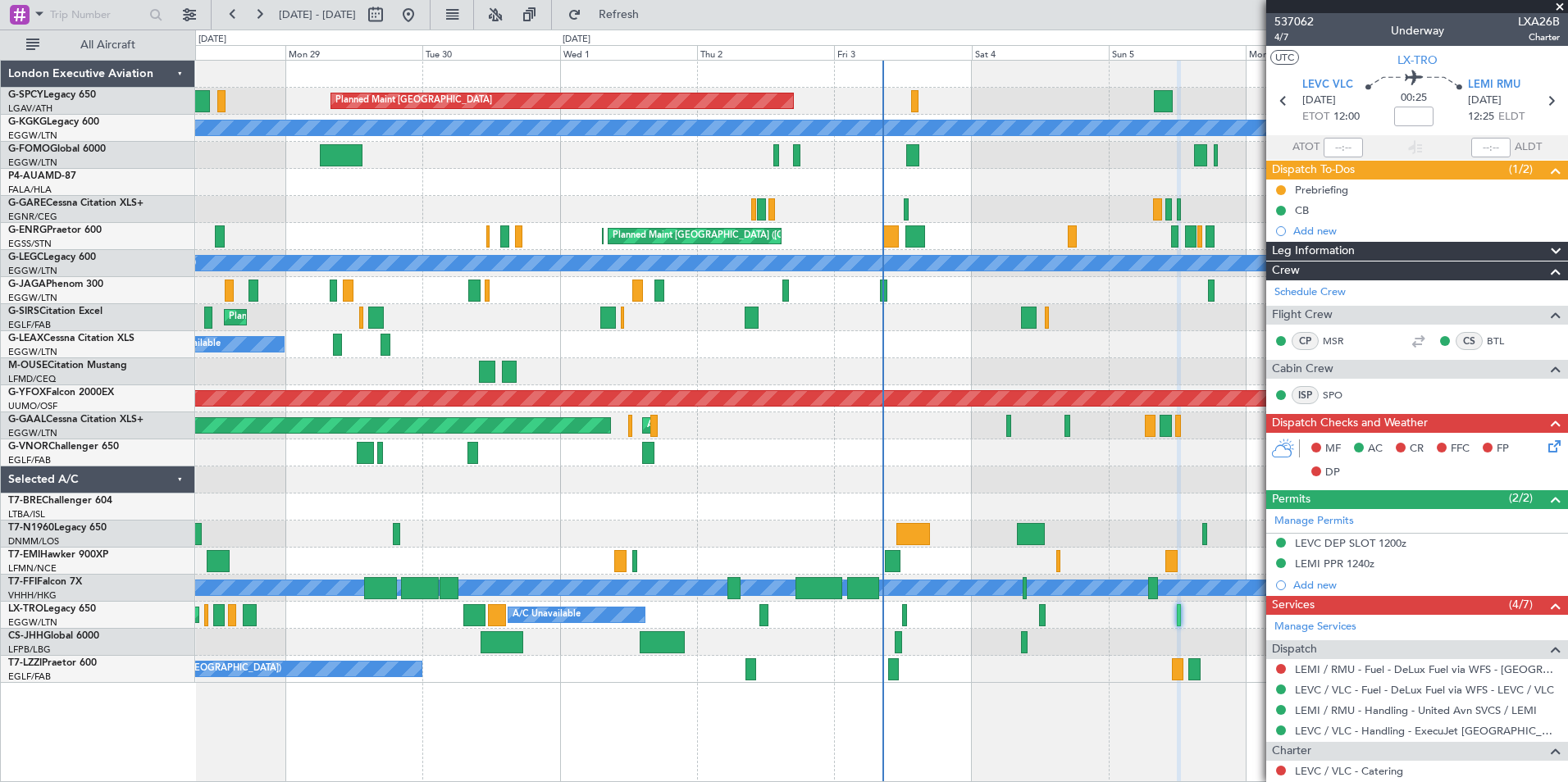
click at [1557, 8] on span at bounding box center [1559, 7] width 16 height 14
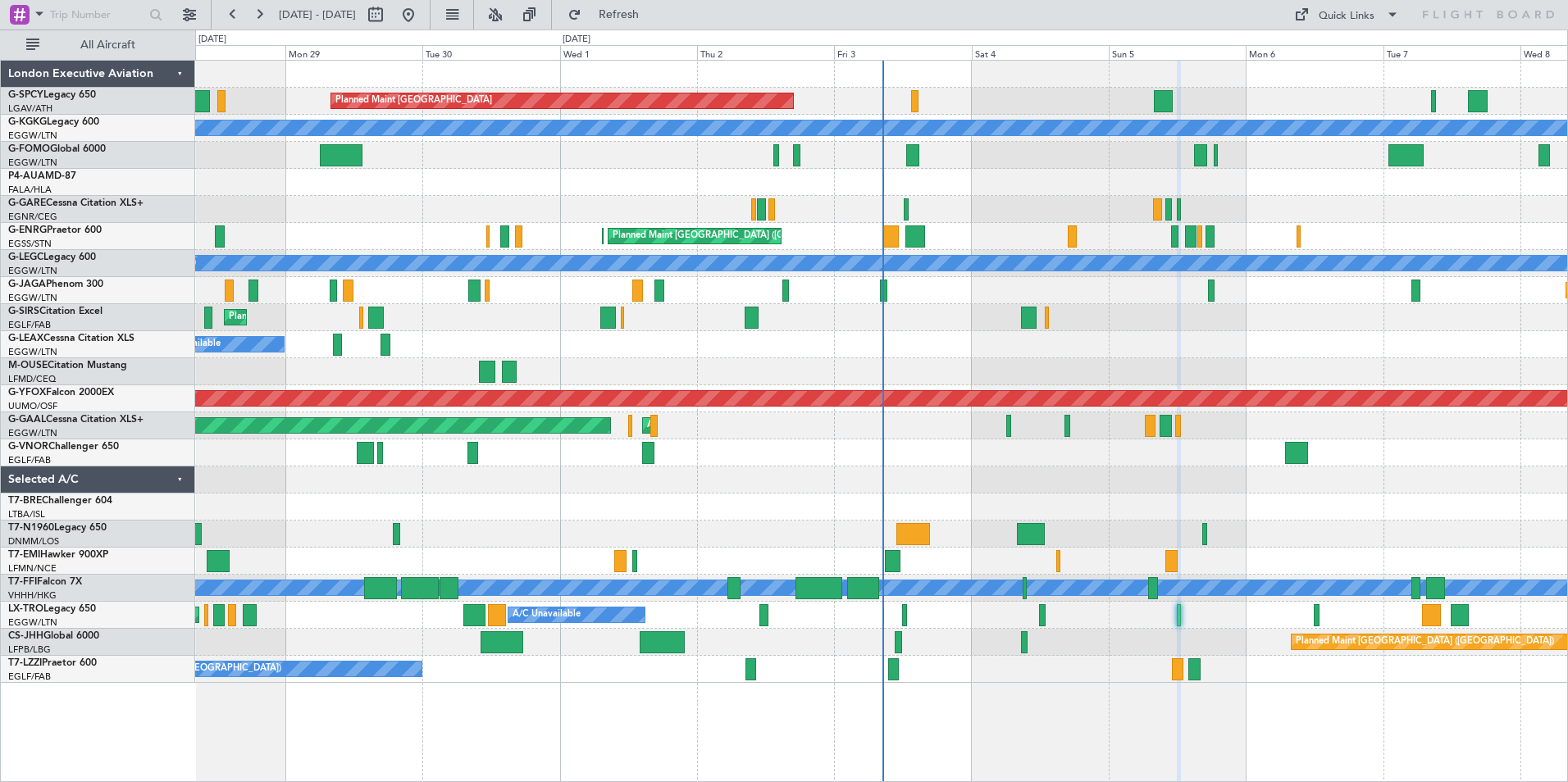
type input "0"
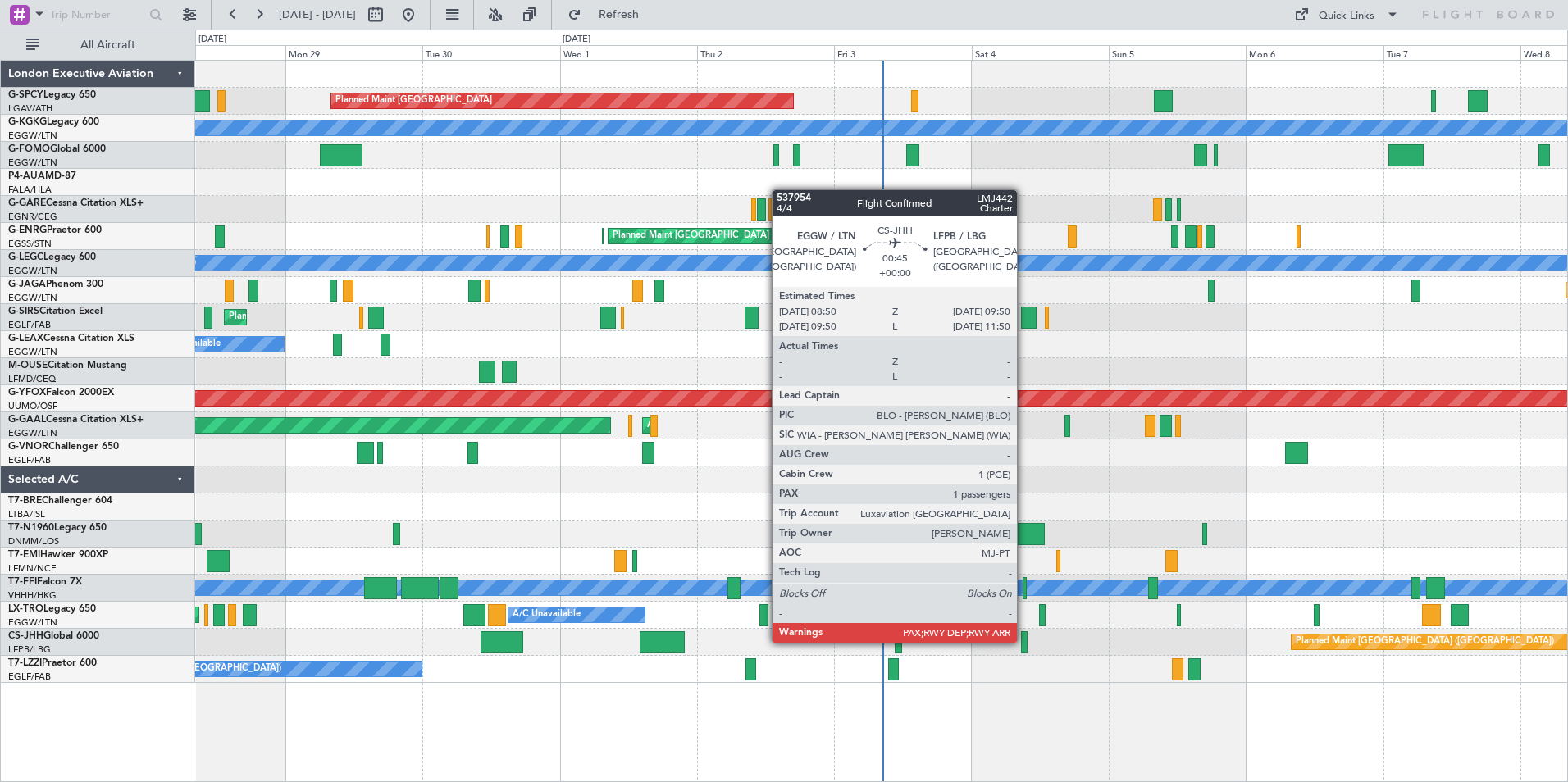
click at [1024, 641] on div at bounding box center [1023, 642] width 6 height 22
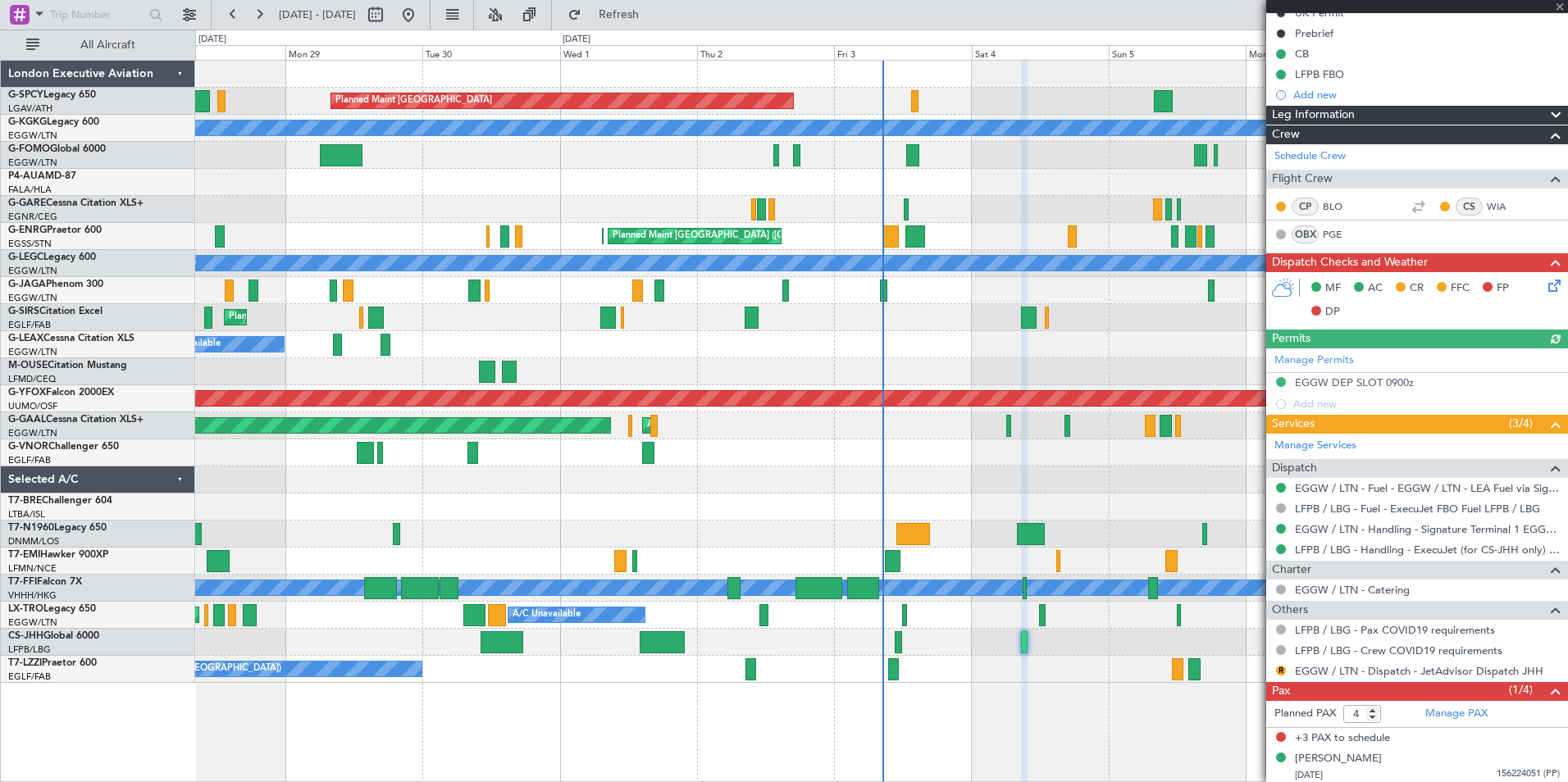
scroll to position [180, 0]
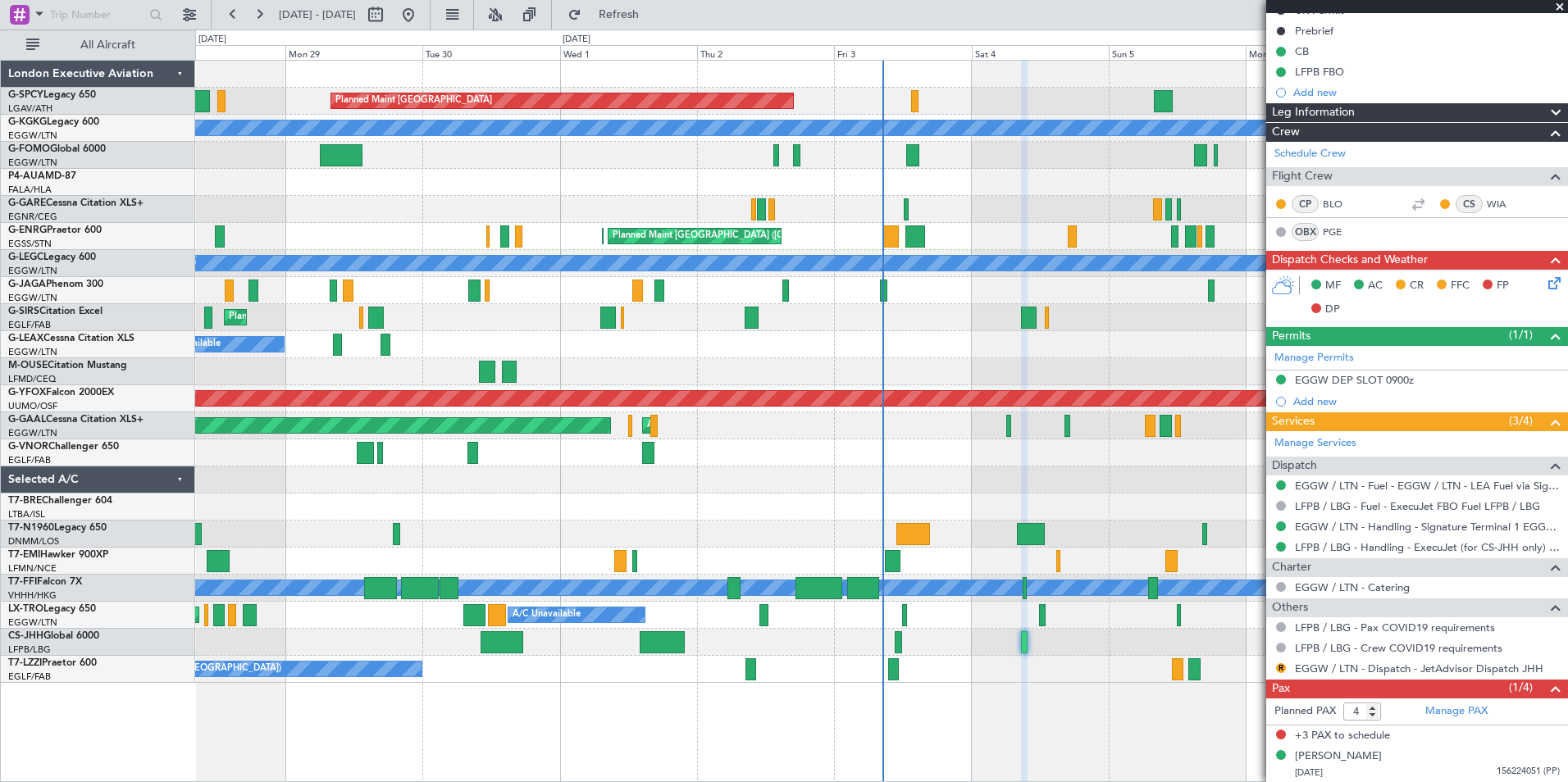
click at [1559, 4] on span at bounding box center [1559, 7] width 16 height 14
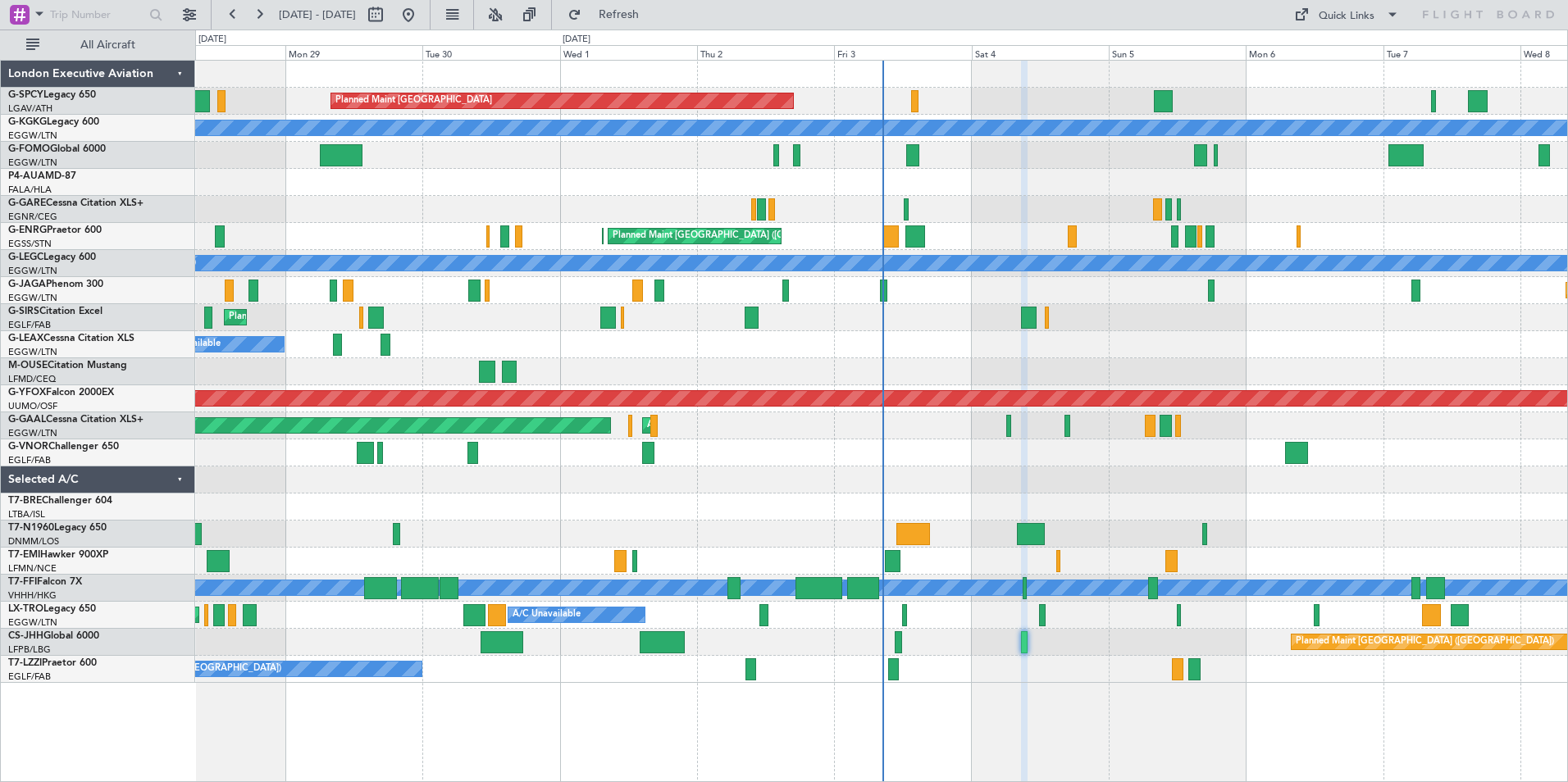
type input "0"
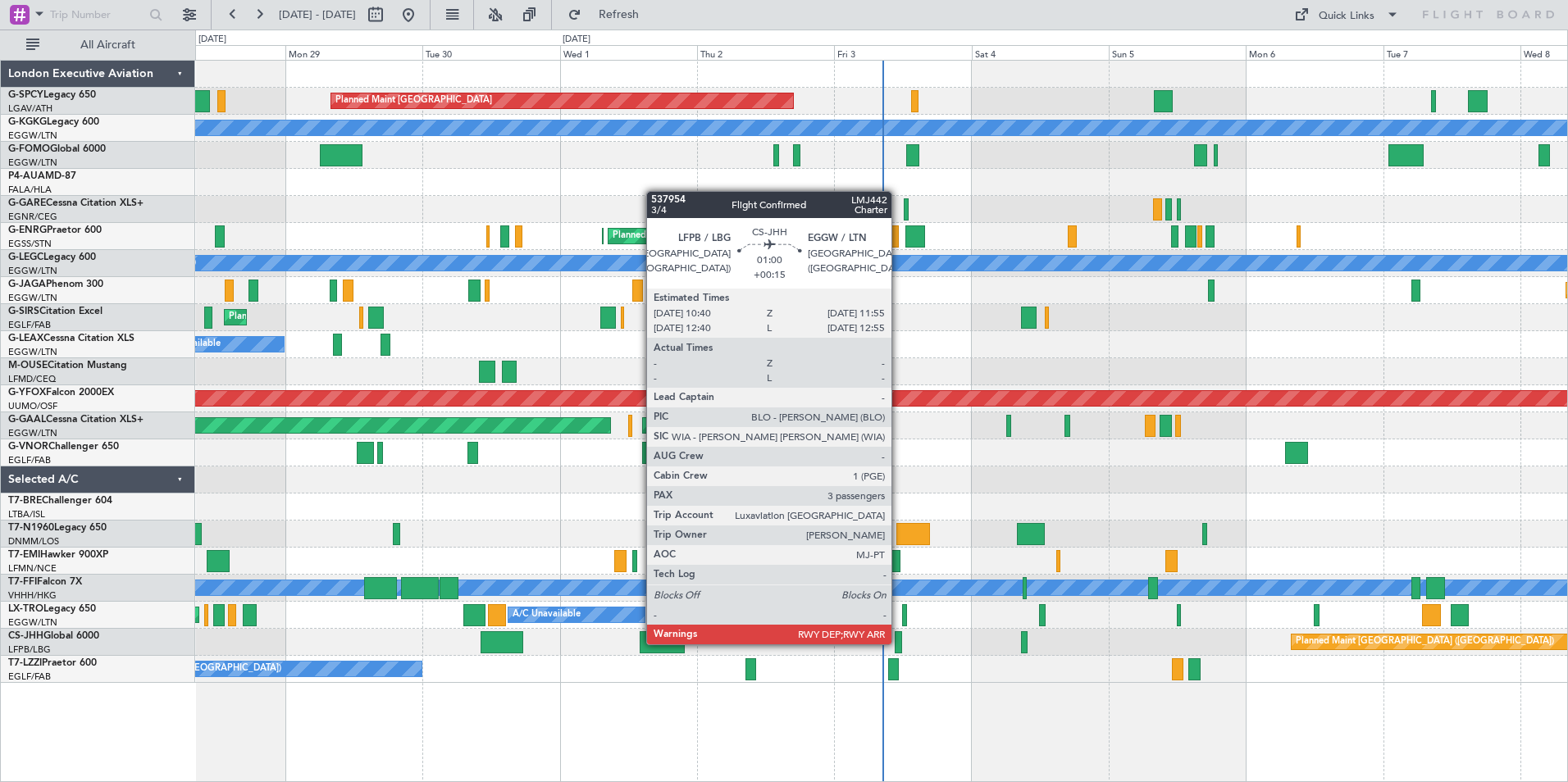
click at [899, 643] on div at bounding box center [899, 642] width 8 height 22
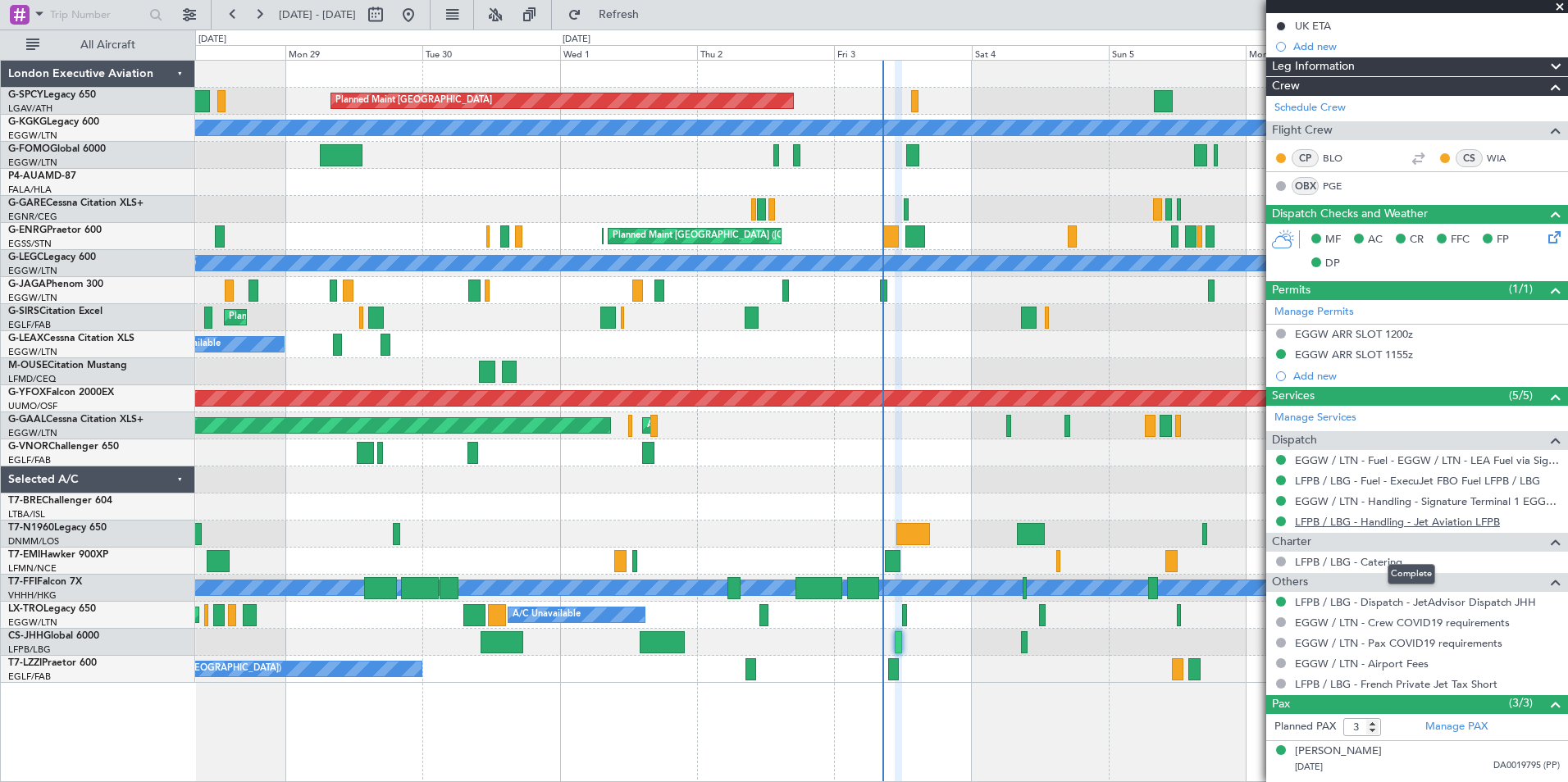
scroll to position [315, 0]
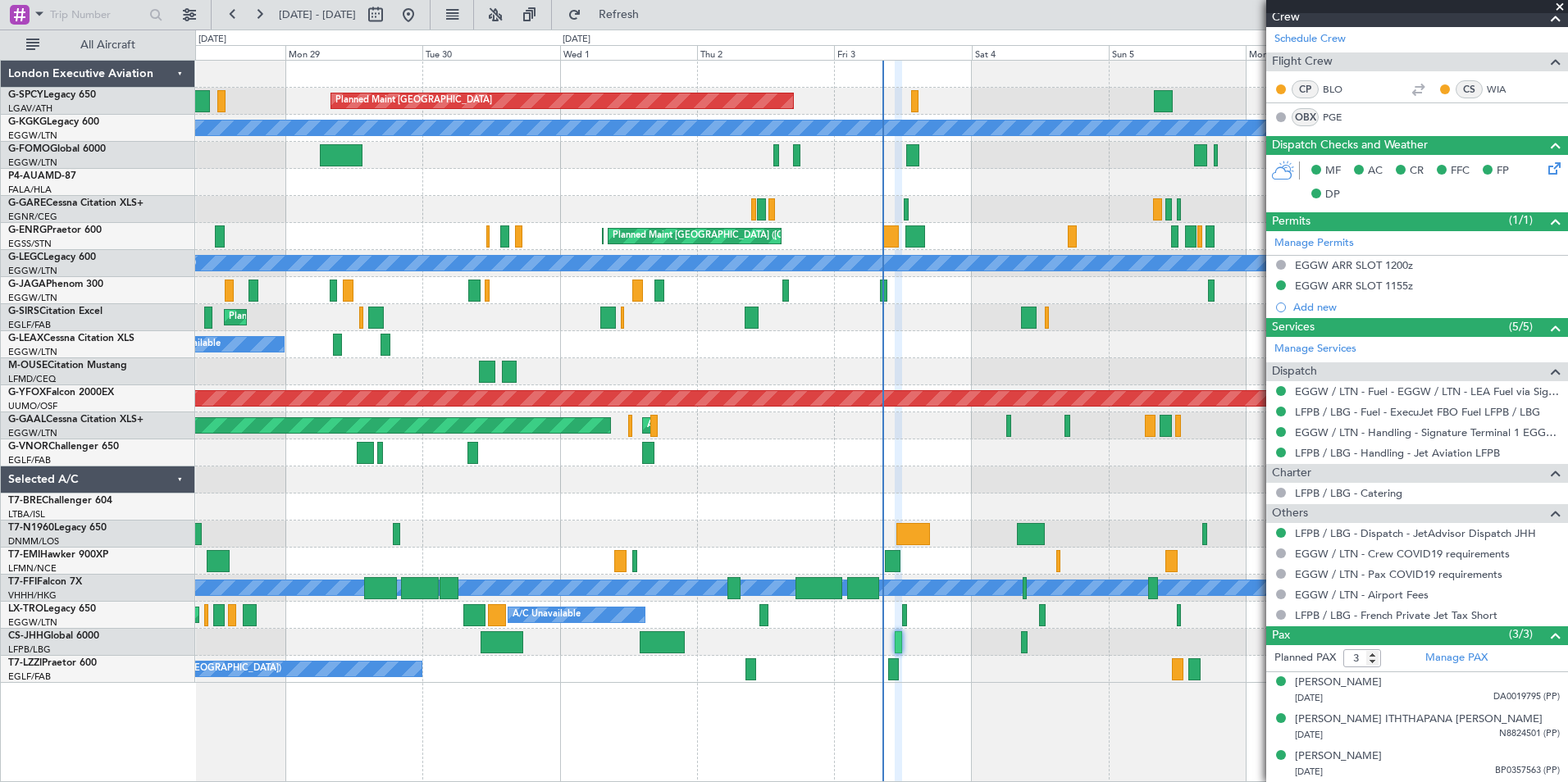
click at [1559, 8] on span at bounding box center [1559, 7] width 16 height 14
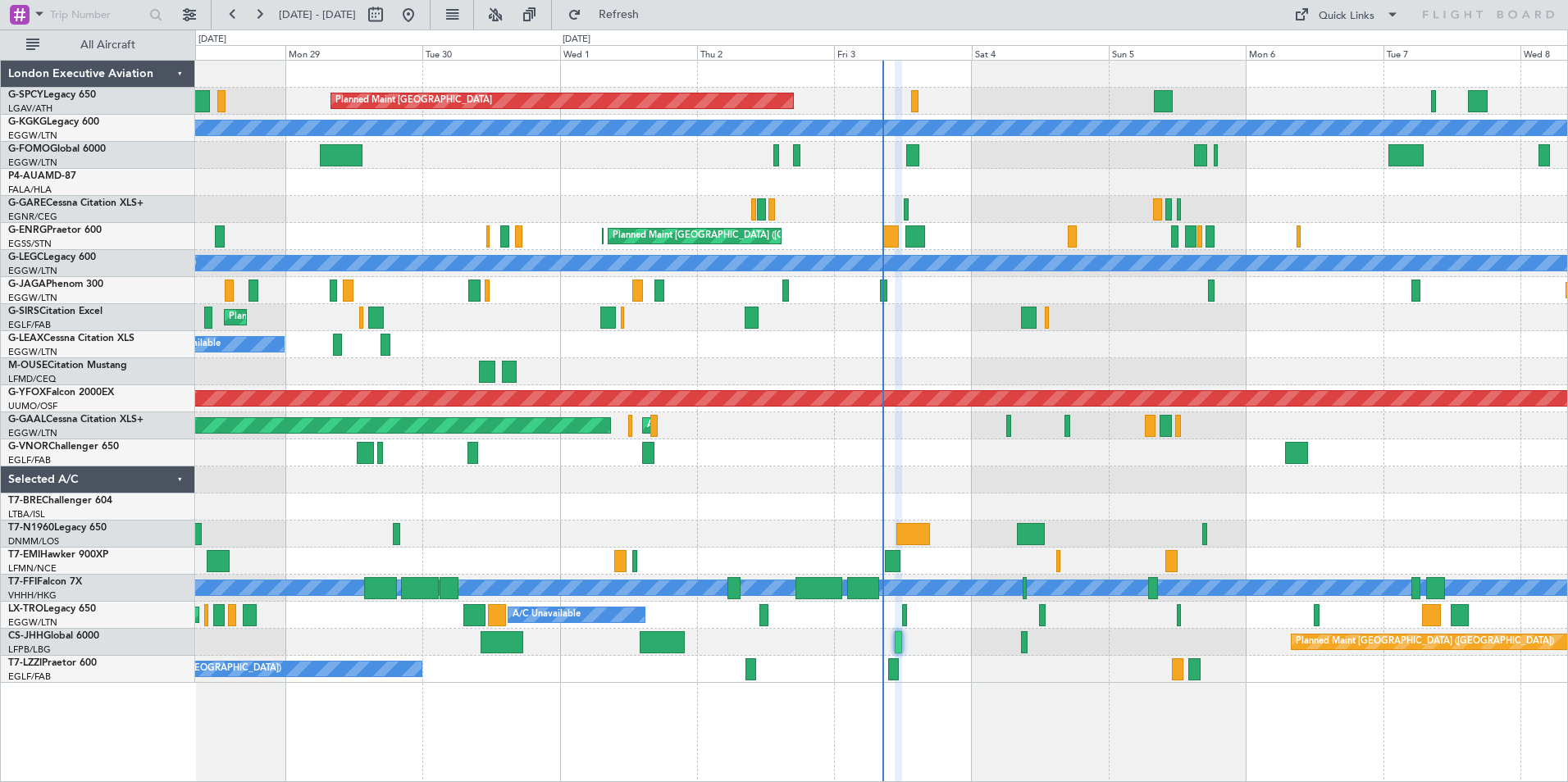
type input "0"
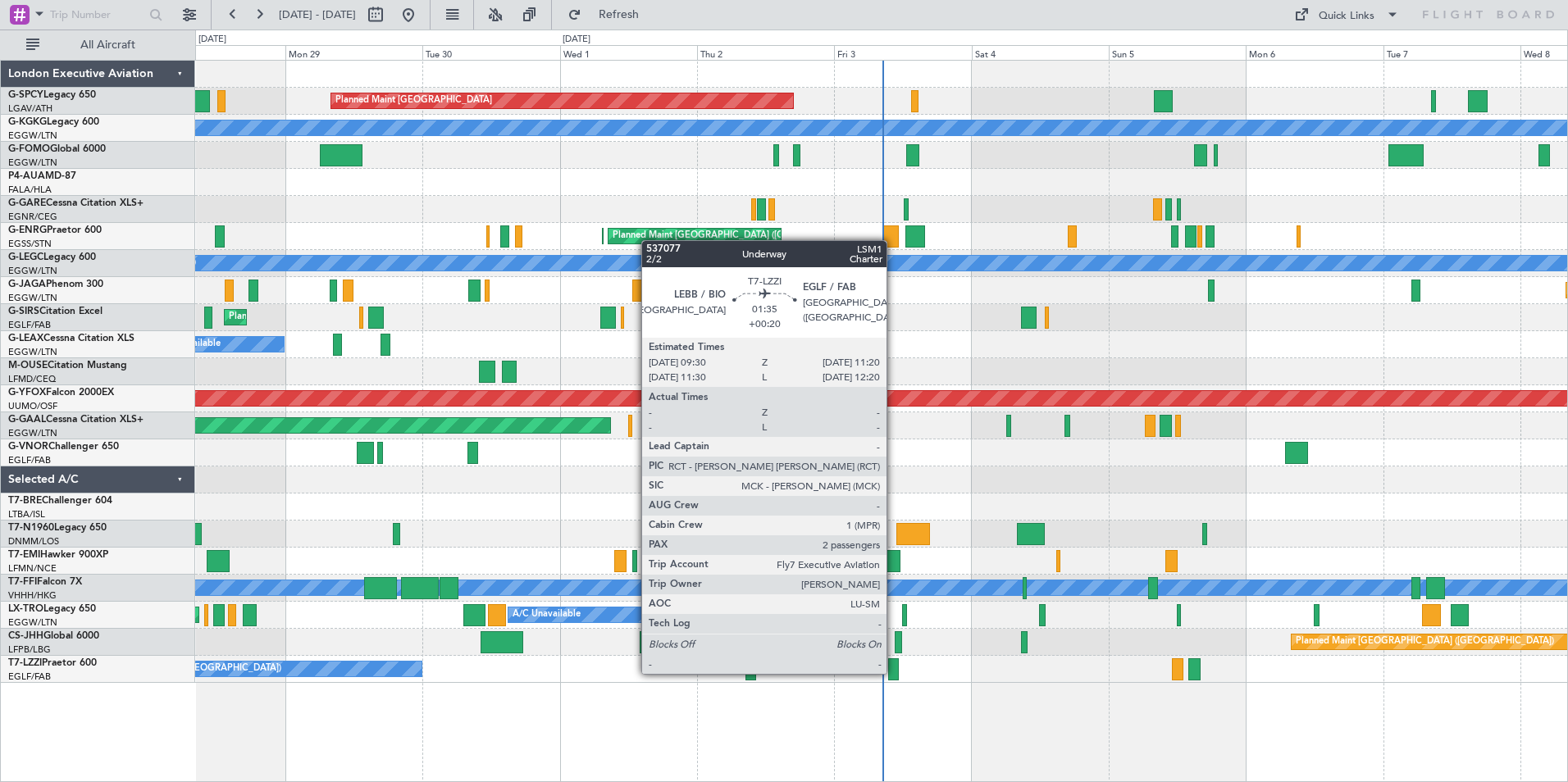
click at [894, 672] on div at bounding box center [893, 669] width 11 height 22
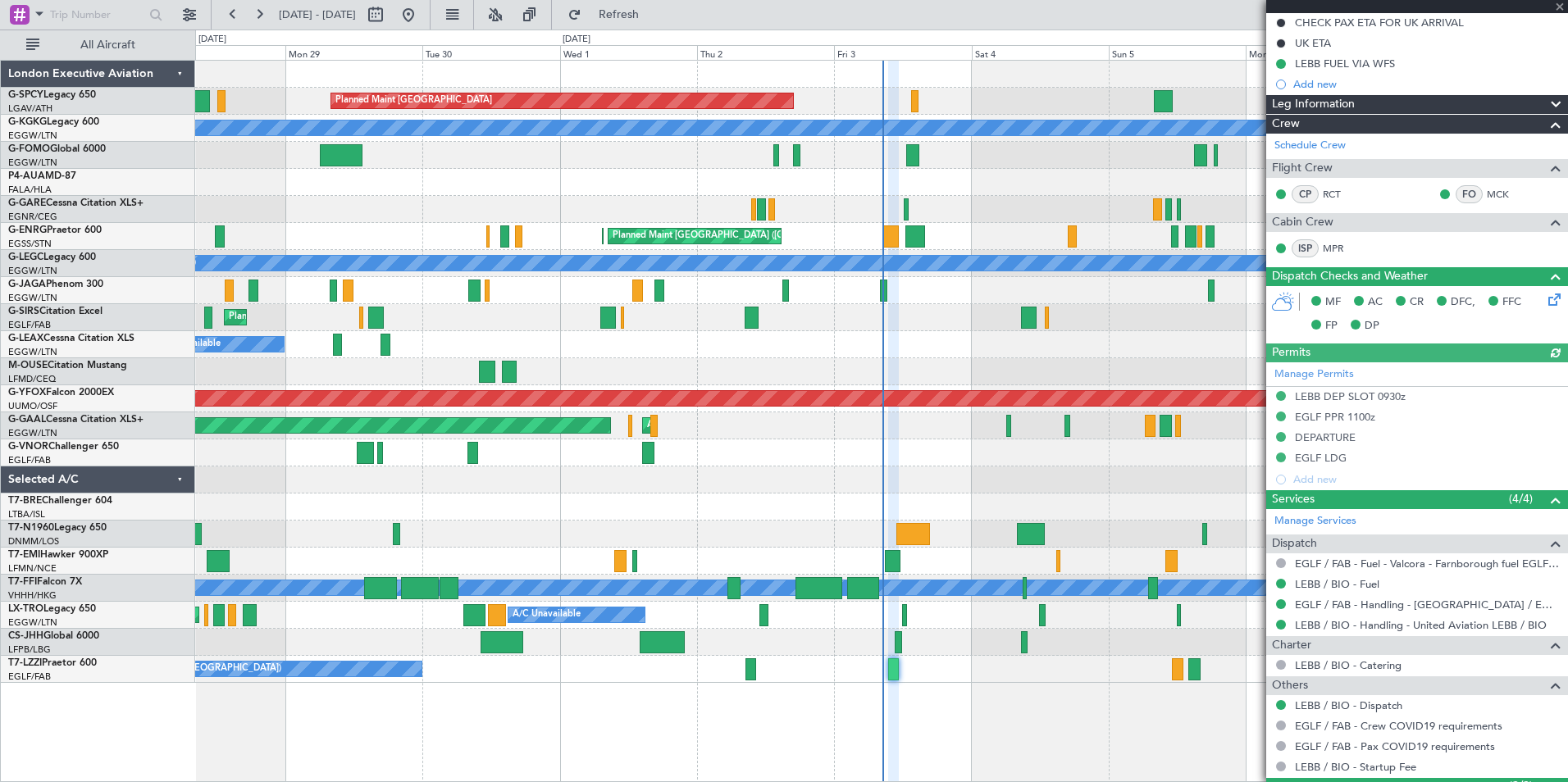
scroll to position [302, 0]
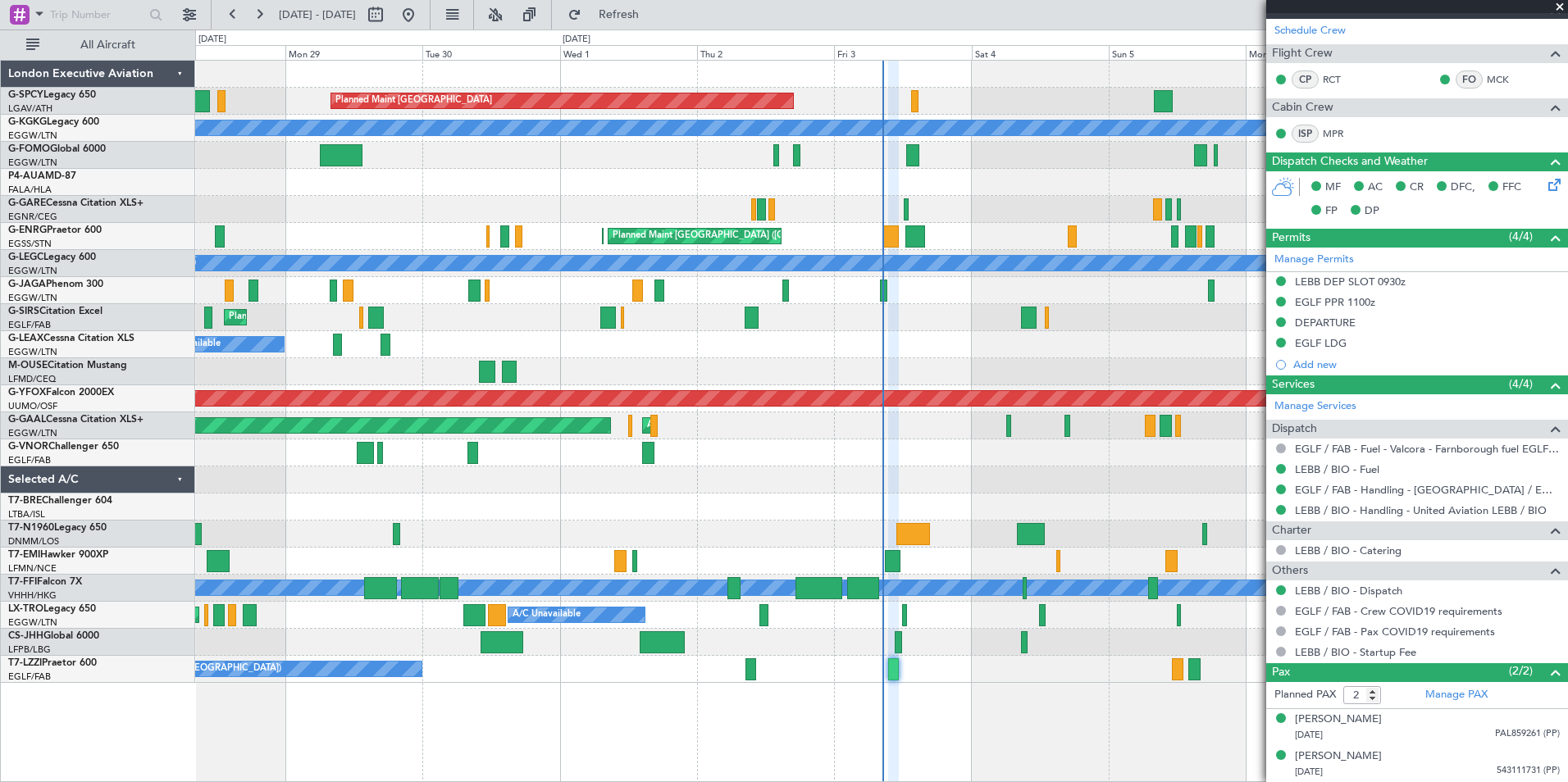
click at [1560, 7] on span at bounding box center [1559, 7] width 16 height 14
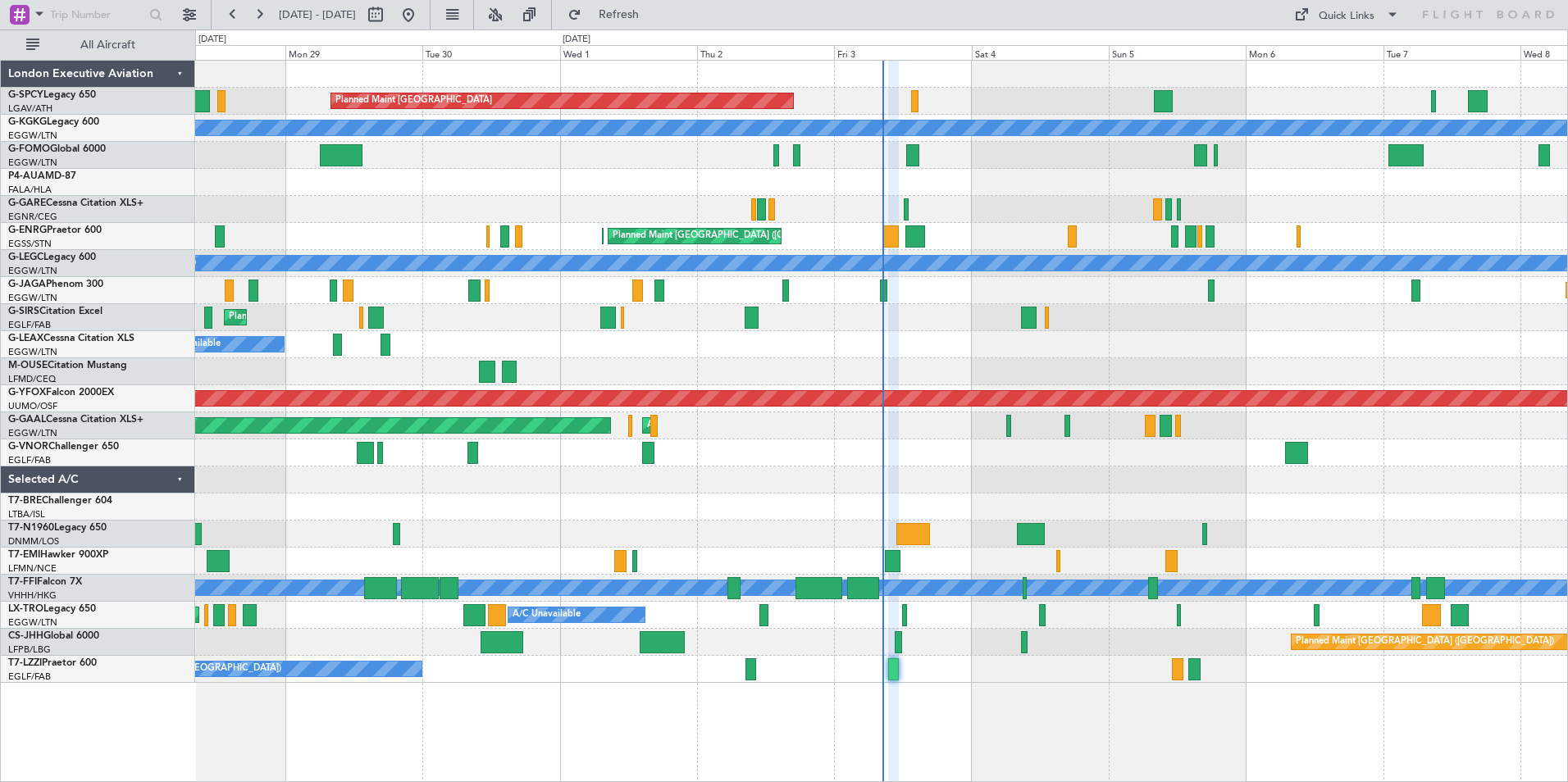
type input "0"
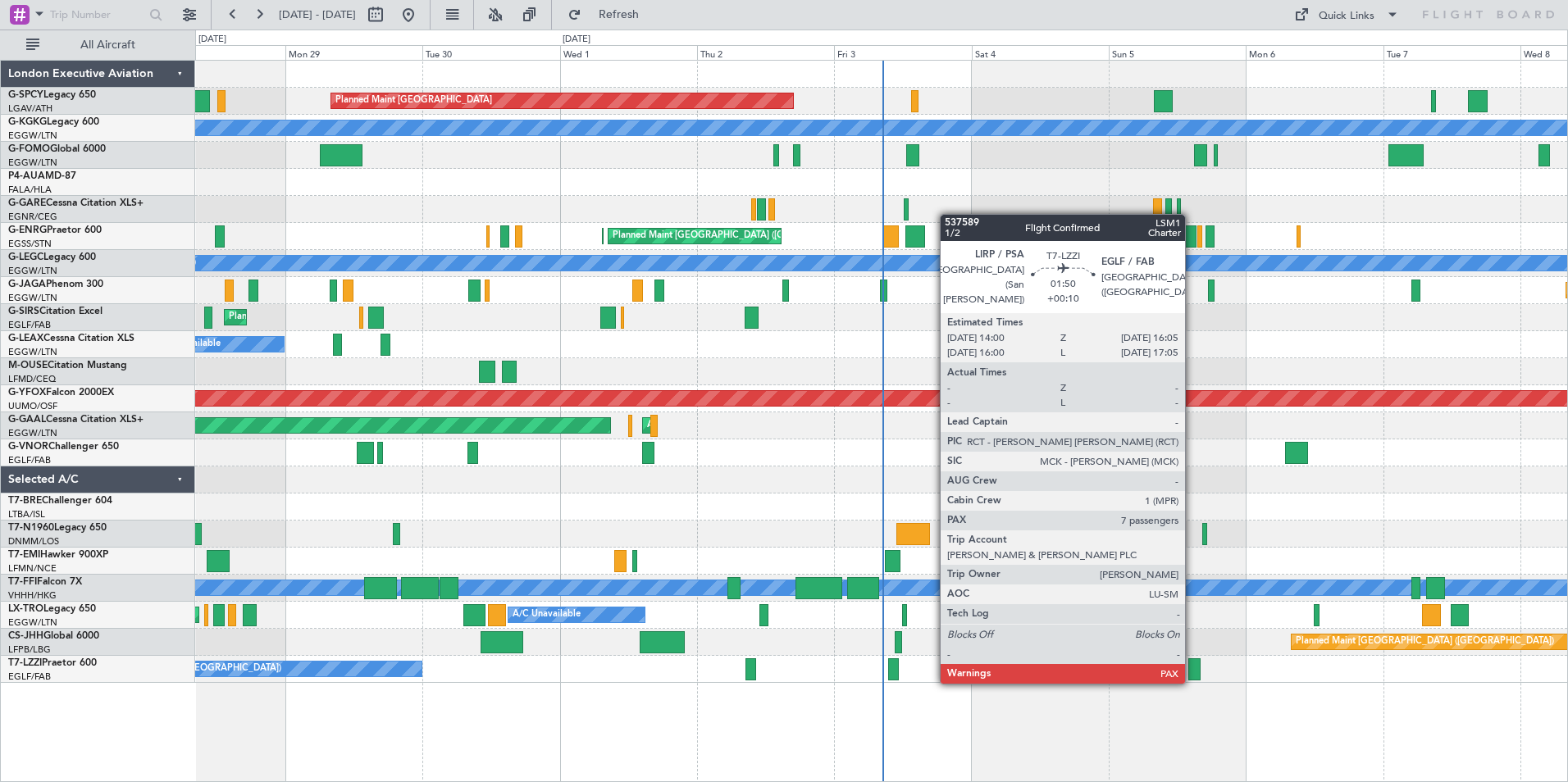
click at [1192, 666] on div at bounding box center [1194, 669] width 13 height 22
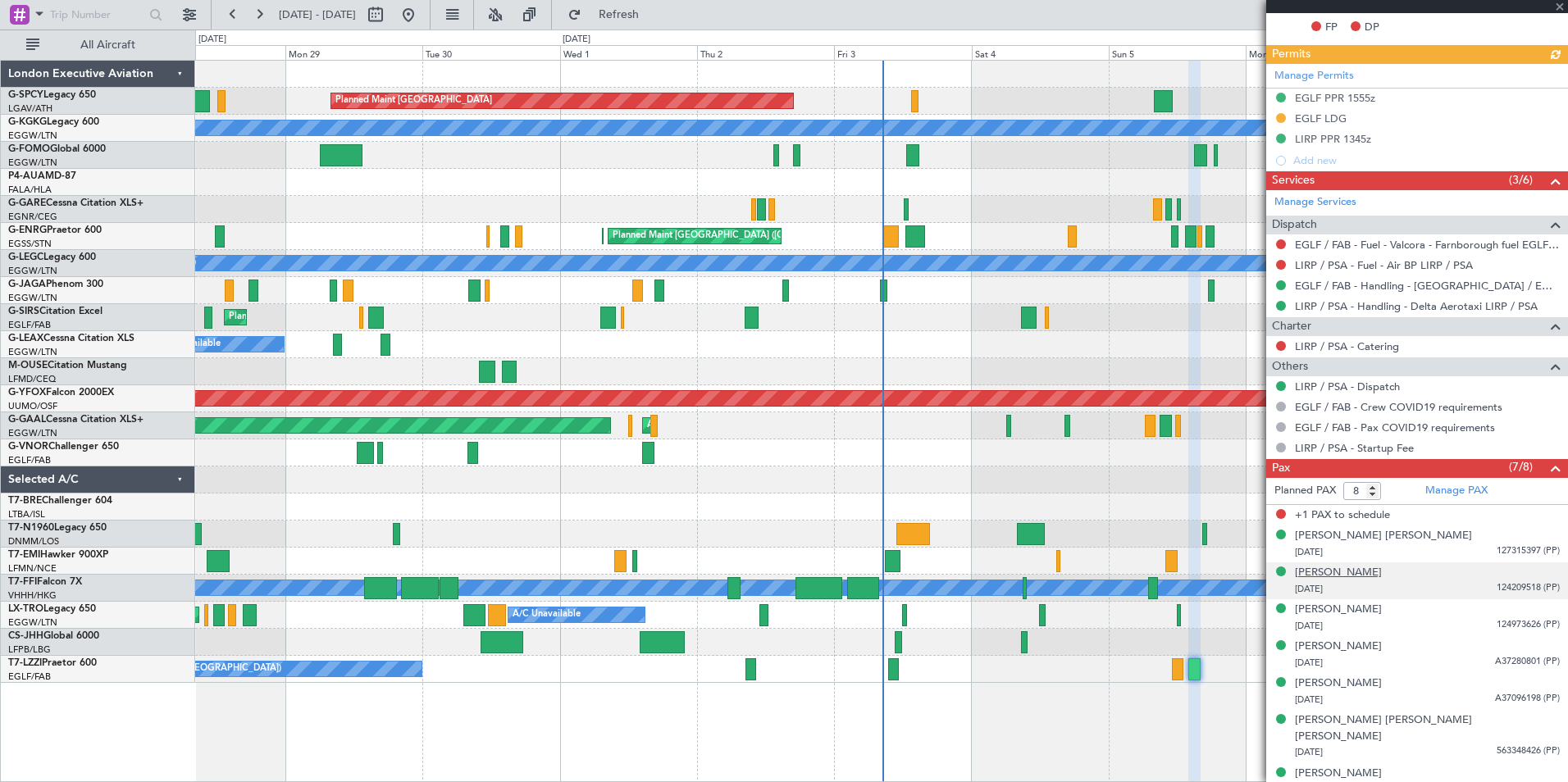
scroll to position [488, 0]
